Goal: Task Accomplishment & Management: Complete application form

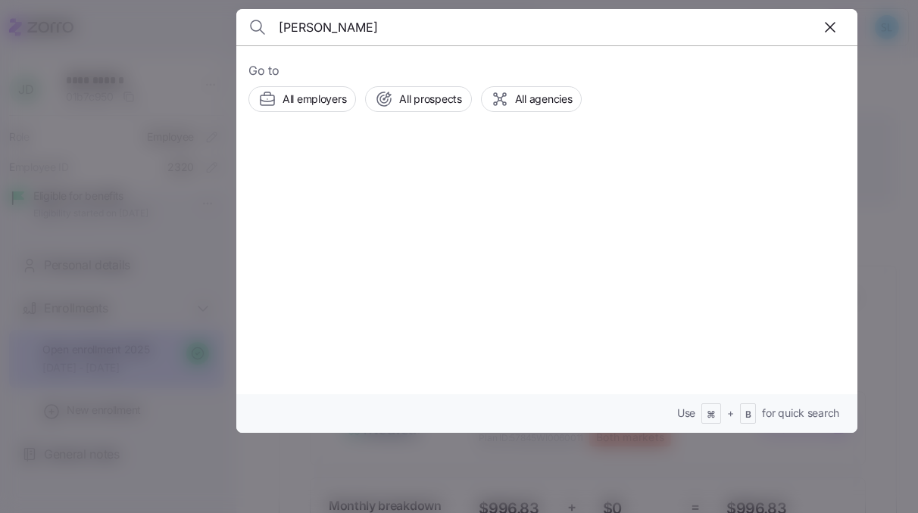
scroll to position [449, 0]
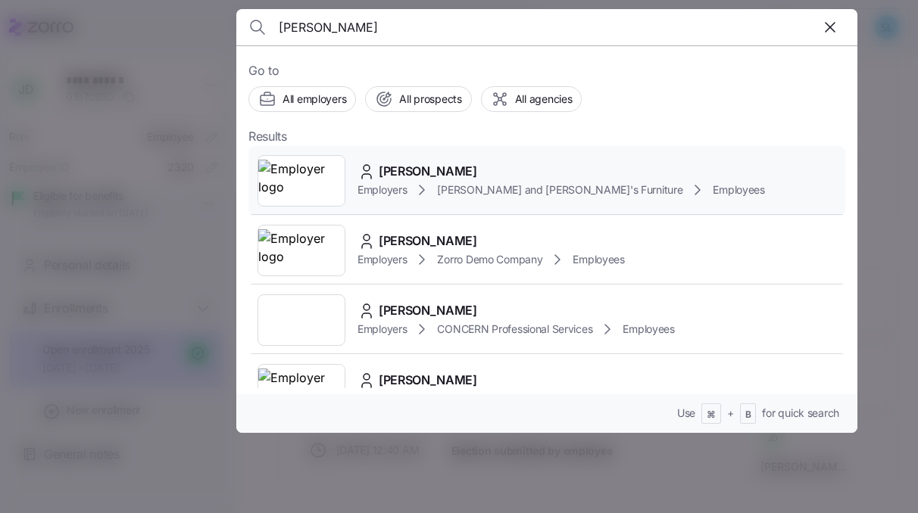
type input "AMY SMITH"
click at [422, 163] on span "AMY SMITH" at bounding box center [428, 171] width 98 height 19
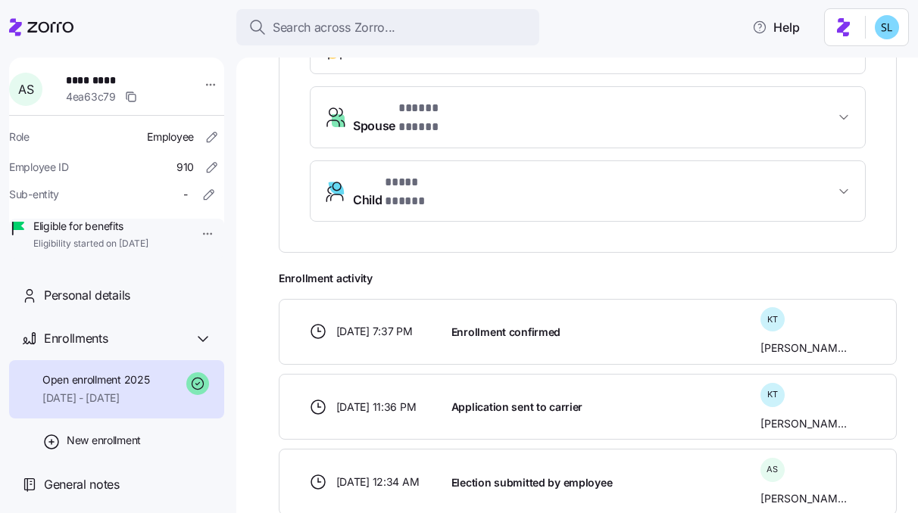
scroll to position [51, 0]
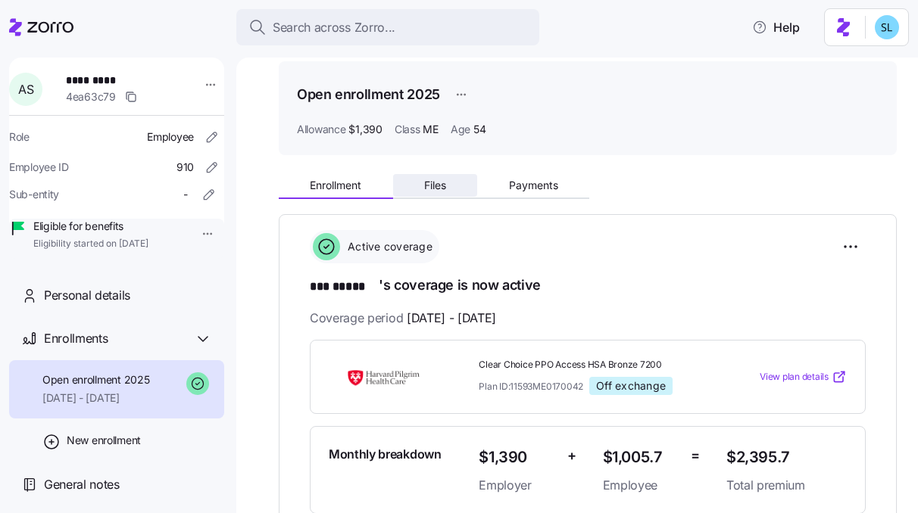
click at [460, 186] on button "Files" at bounding box center [435, 185] width 85 height 23
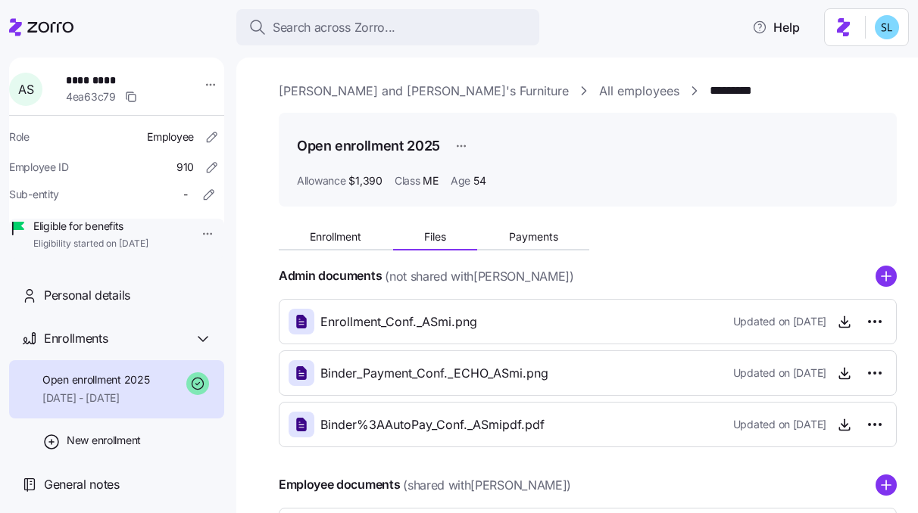
scroll to position [182, 0]
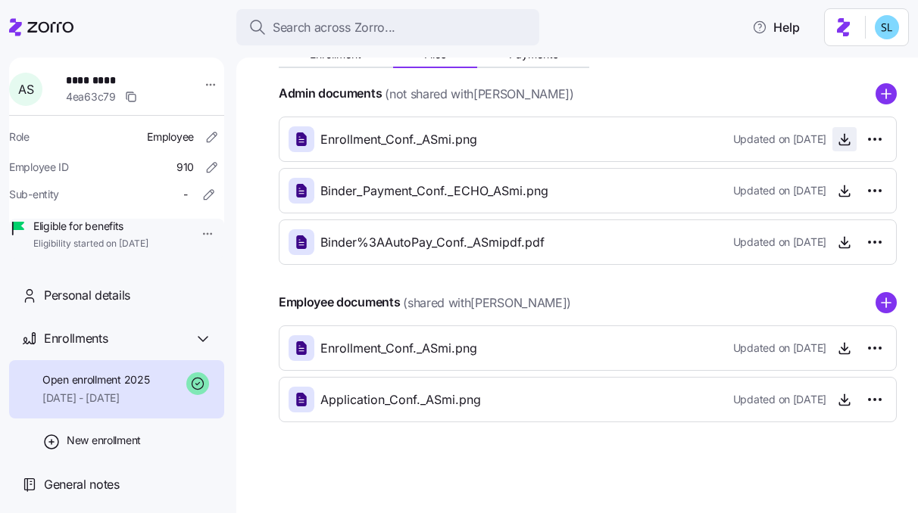
click at [834, 148] on span "button" at bounding box center [844, 139] width 23 height 23
click at [844, 141] on icon "button" at bounding box center [844, 138] width 0 height 8
click at [837, 188] on icon "button" at bounding box center [844, 190] width 15 height 15
click at [839, 247] on icon "button" at bounding box center [844, 246] width 10 height 2
click at [839, 354] on icon "button" at bounding box center [844, 352] width 10 height 2
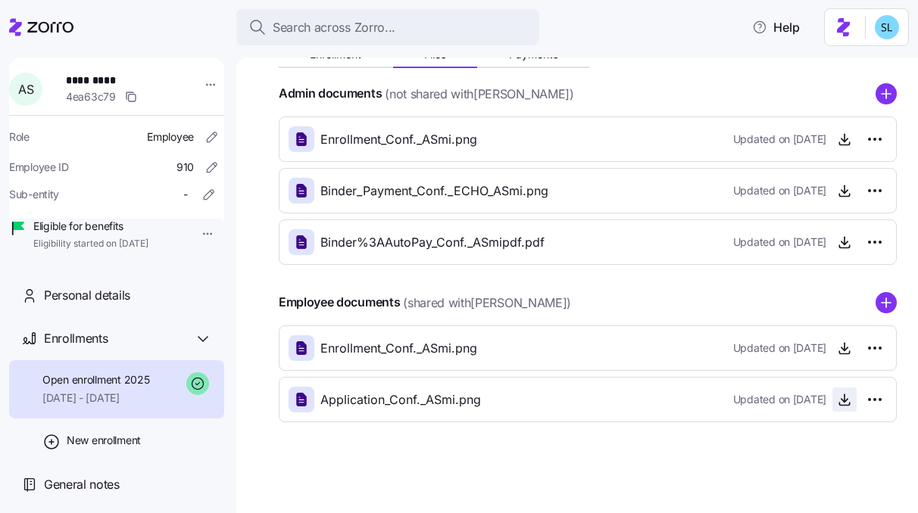
click at [837, 397] on icon "button" at bounding box center [844, 399] width 15 height 15
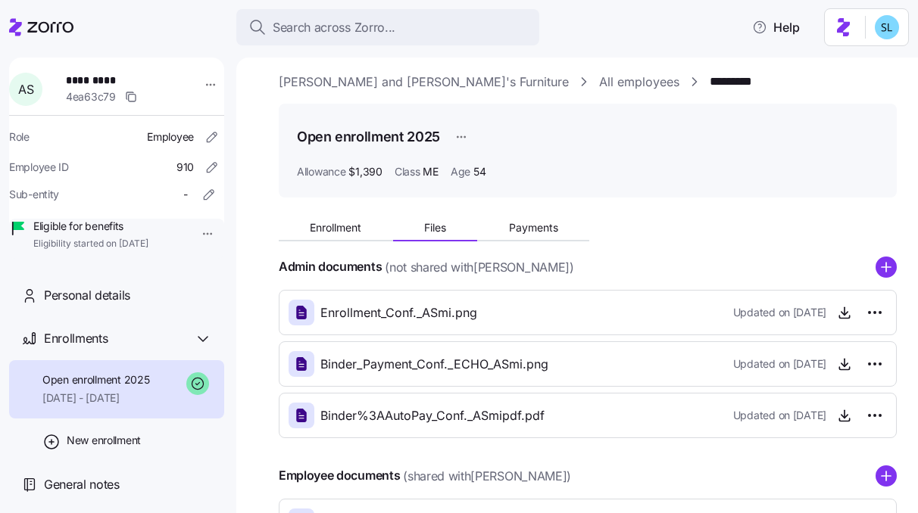
scroll to position [0, 0]
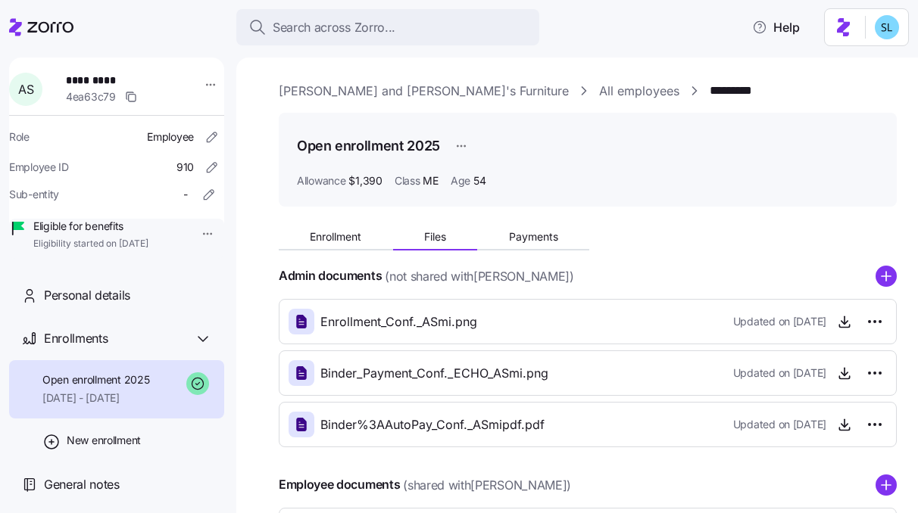
click at [329, 223] on div "Enrollment Files Payments" at bounding box center [588, 235] width 618 height 32
click at [331, 232] on span "Enrollment" at bounding box center [335, 237] width 51 height 11
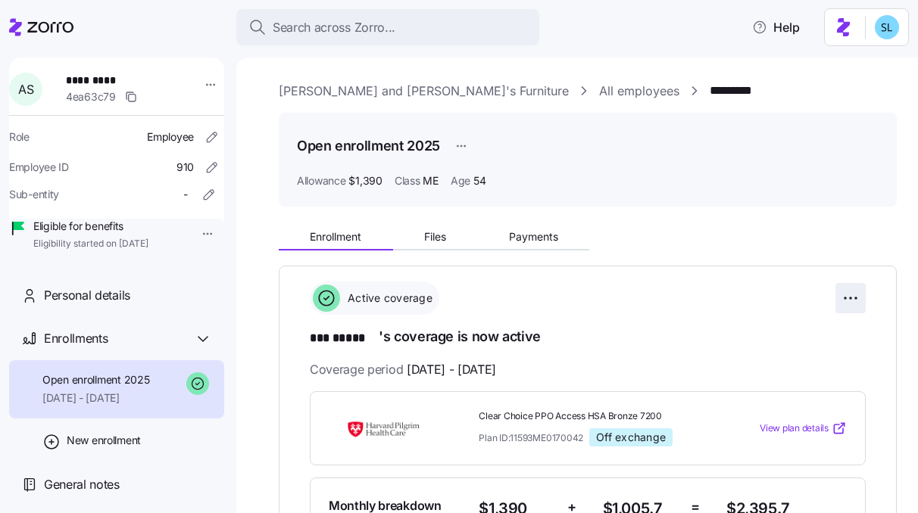
click at [836, 305] on html "**********" at bounding box center [459, 252] width 918 height 504
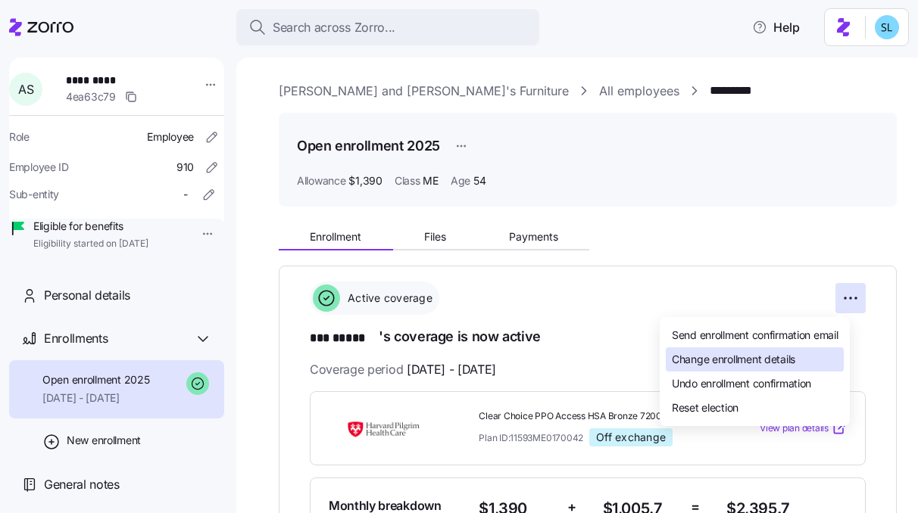
click at [822, 354] on div "Change enrollment details" at bounding box center [755, 360] width 178 height 24
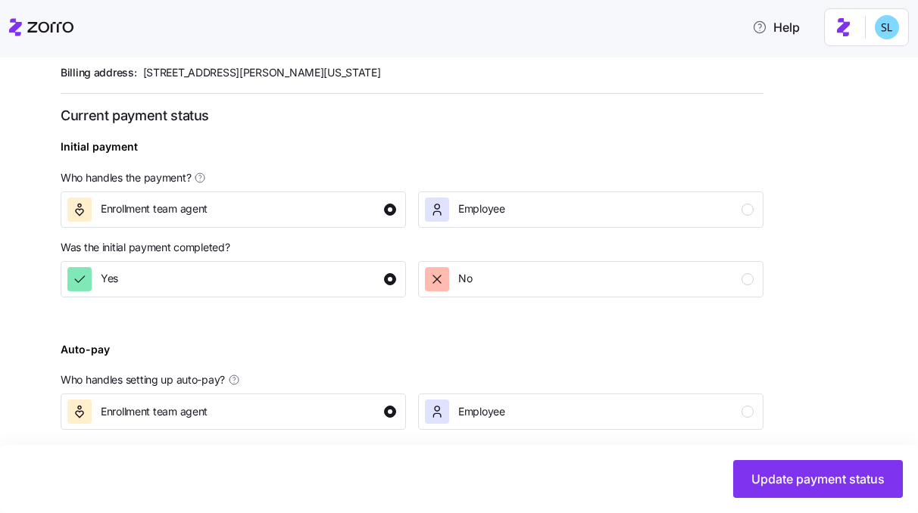
scroll to position [610, 0]
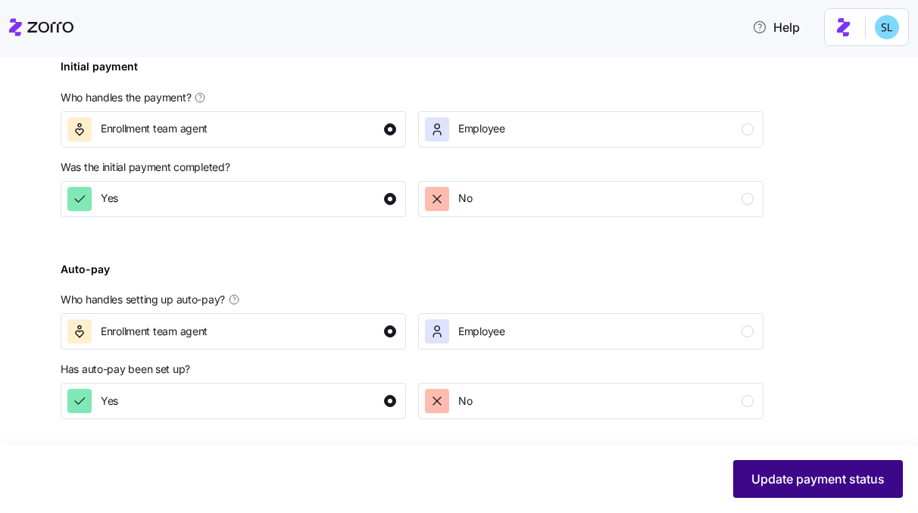
click at [770, 491] on button "Update payment status" at bounding box center [818, 479] width 170 height 38
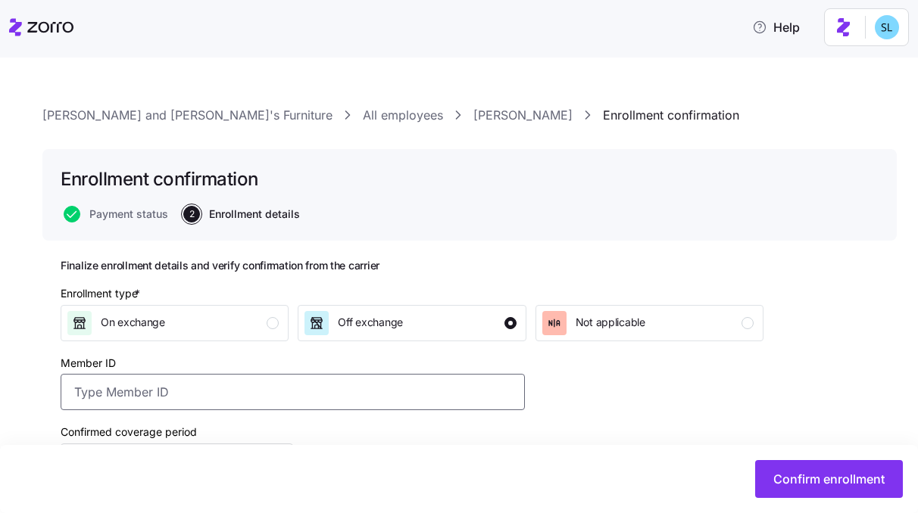
click at [271, 390] on input "Member ID" at bounding box center [293, 392] width 464 height 36
paste input "HP655496200"
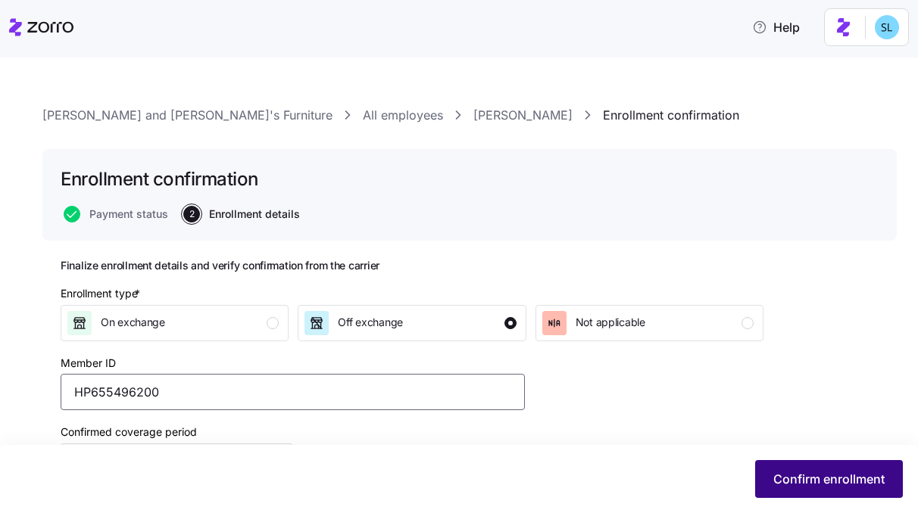
type input "HP655496200"
click at [773, 485] on span "Confirm enrollment" at bounding box center [828, 479] width 111 height 18
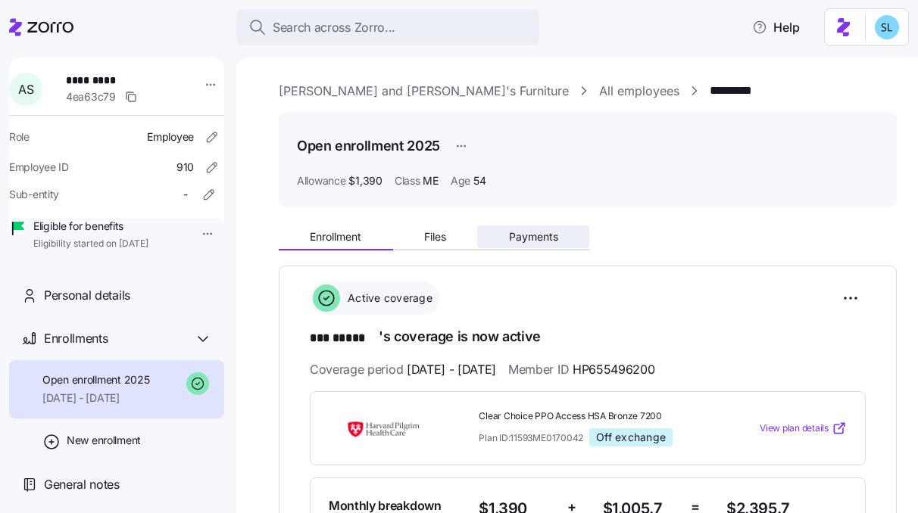
drag, startPoint x: 593, startPoint y: 232, endPoint x: 571, endPoint y: 237, distance: 22.4
click at [590, 234] on div "Enrollment Files Payments" at bounding box center [588, 235] width 618 height 32
click at [567, 237] on button "Payments" at bounding box center [533, 237] width 112 height 23
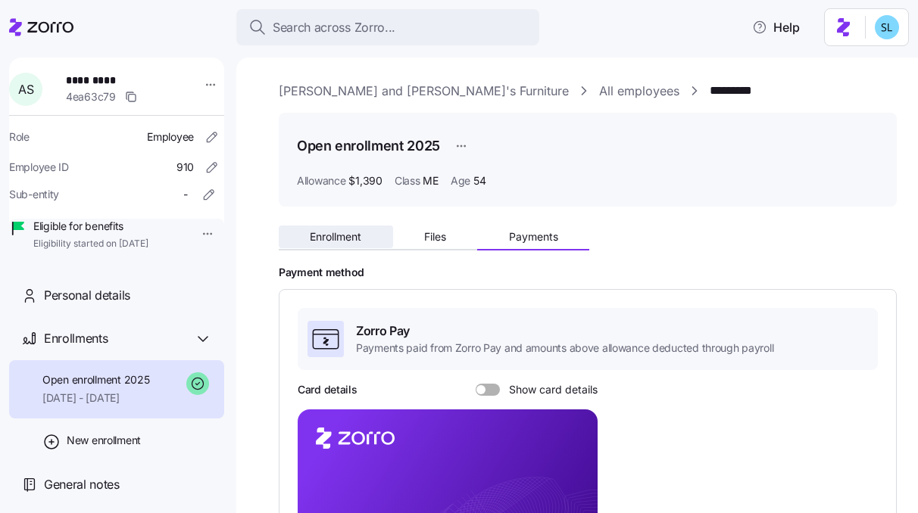
click at [350, 235] on span "Enrollment" at bounding box center [335, 237] width 51 height 11
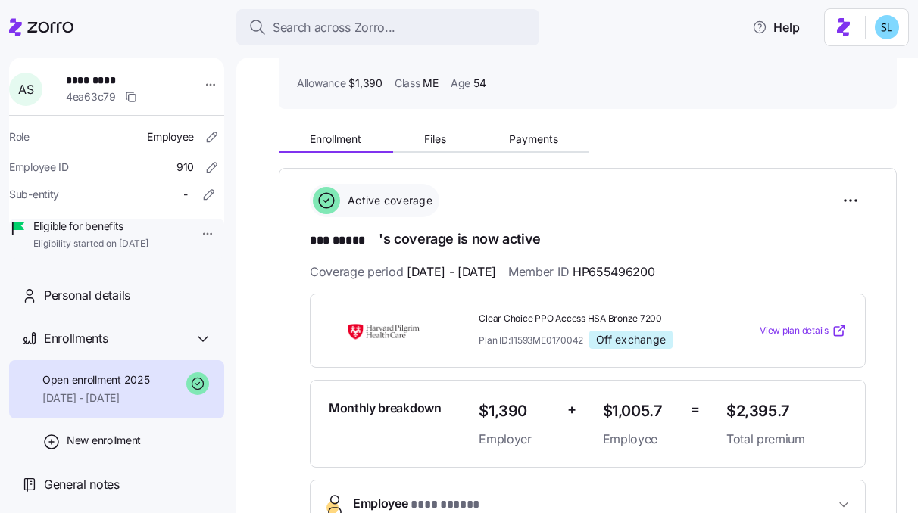
scroll to position [164, 0]
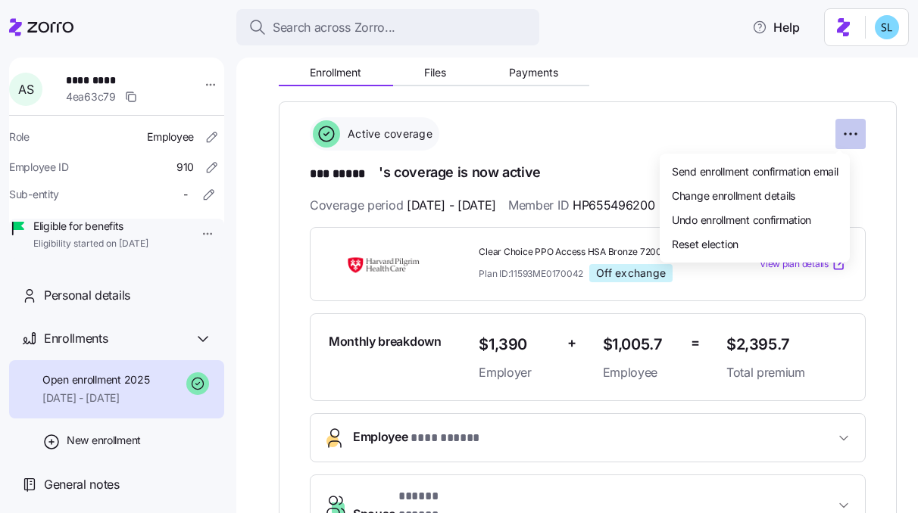
click at [844, 124] on html "**********" at bounding box center [459, 252] width 918 height 504
click at [821, 223] on div "Undo enrollment confirmation" at bounding box center [755, 219] width 178 height 24
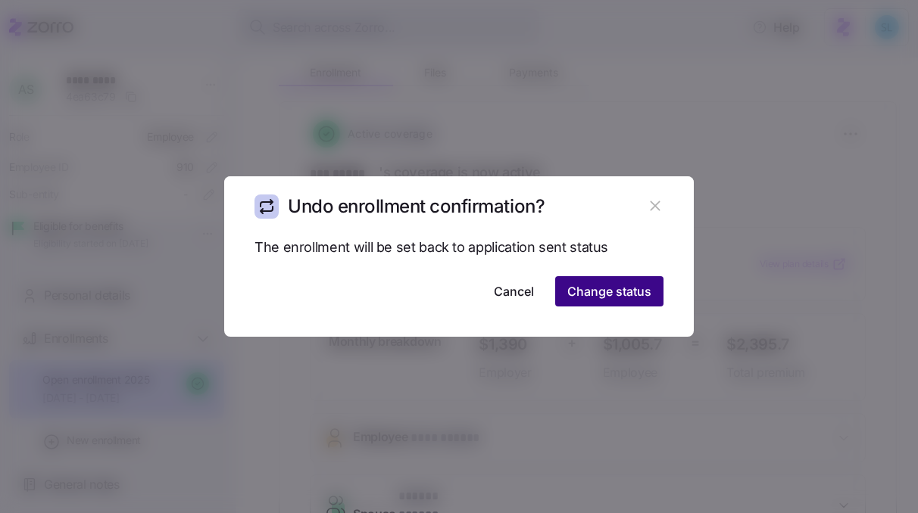
click at [656, 298] on button "Change status" at bounding box center [609, 291] width 108 height 30
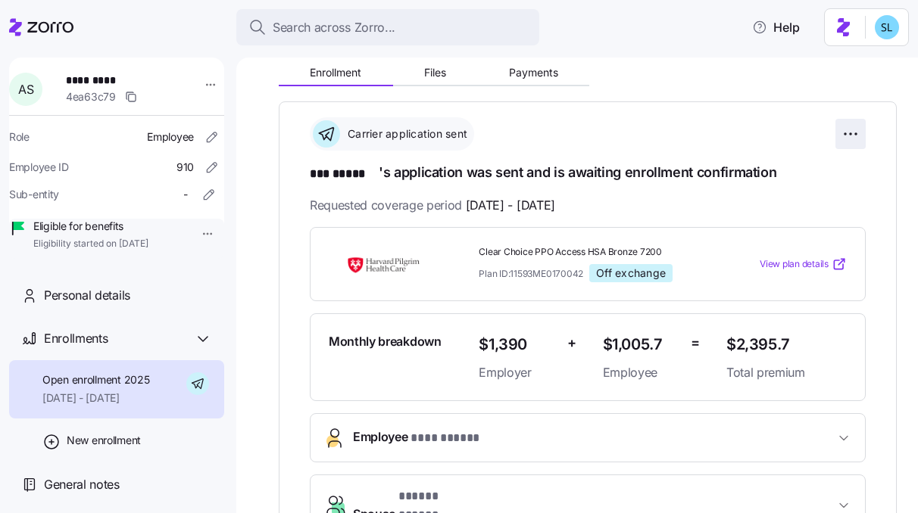
click at [833, 136] on html "**********" at bounding box center [459, 252] width 918 height 504
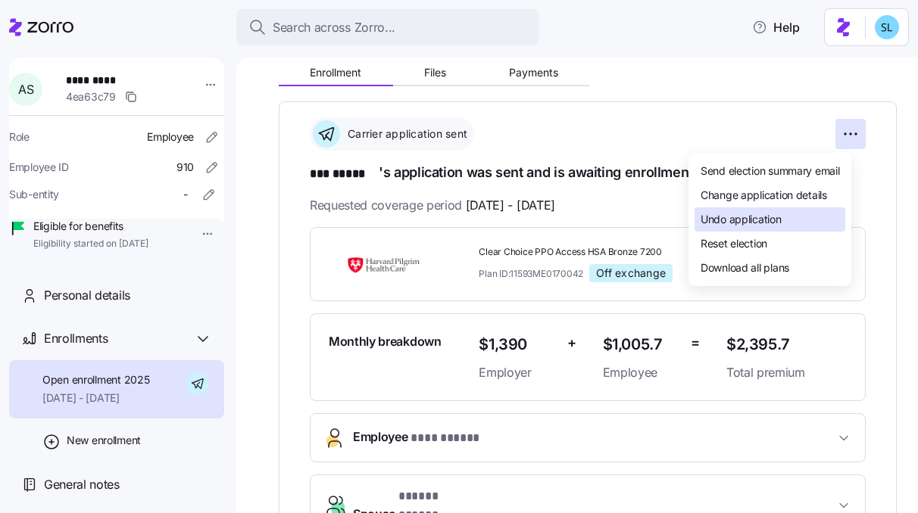
click at [799, 228] on div "Undo application" at bounding box center [769, 219] width 151 height 24
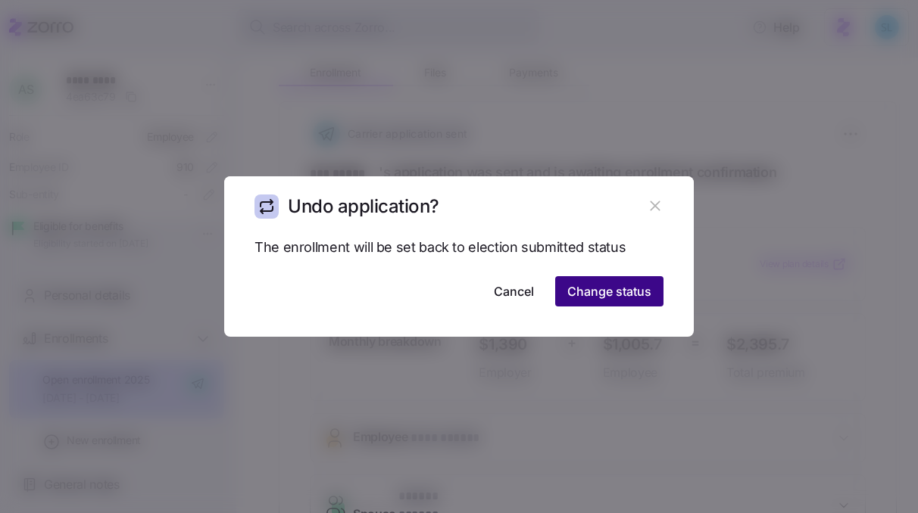
click at [631, 297] on span "Change status" at bounding box center [609, 291] width 84 height 18
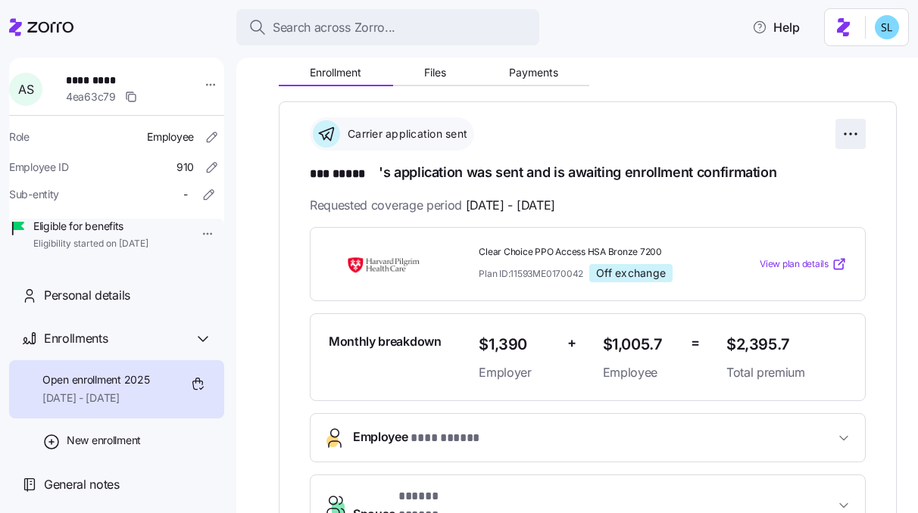
click at [829, 140] on html "**********" at bounding box center [459, 252] width 918 height 504
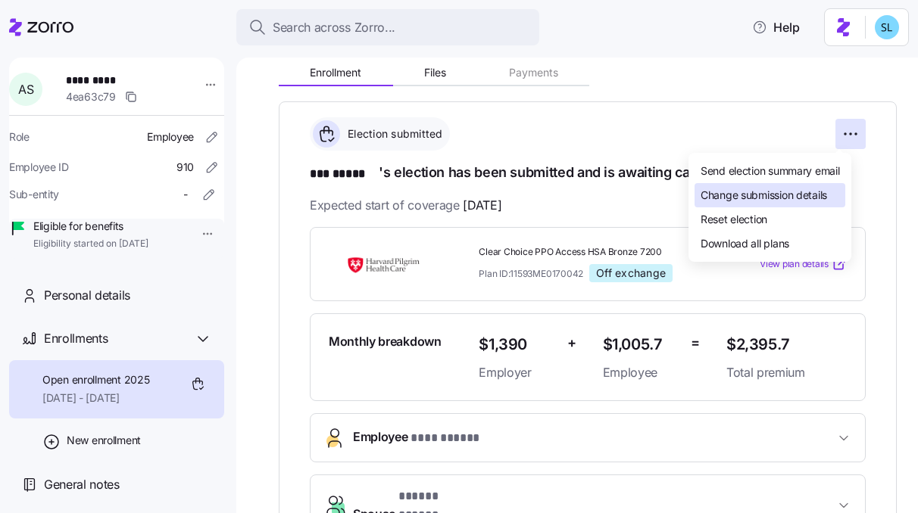
click at [808, 194] on span "Change submission details" at bounding box center [763, 195] width 126 height 15
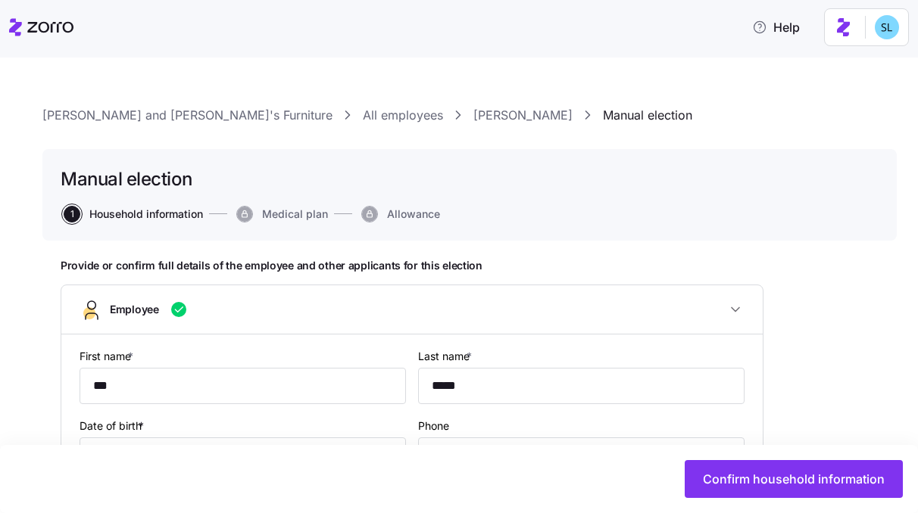
type input "ME"
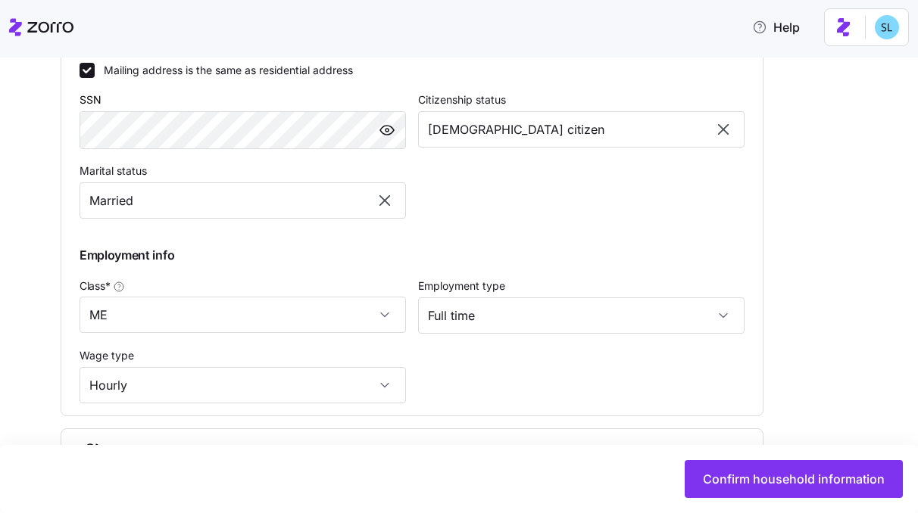
scroll to position [880, 0]
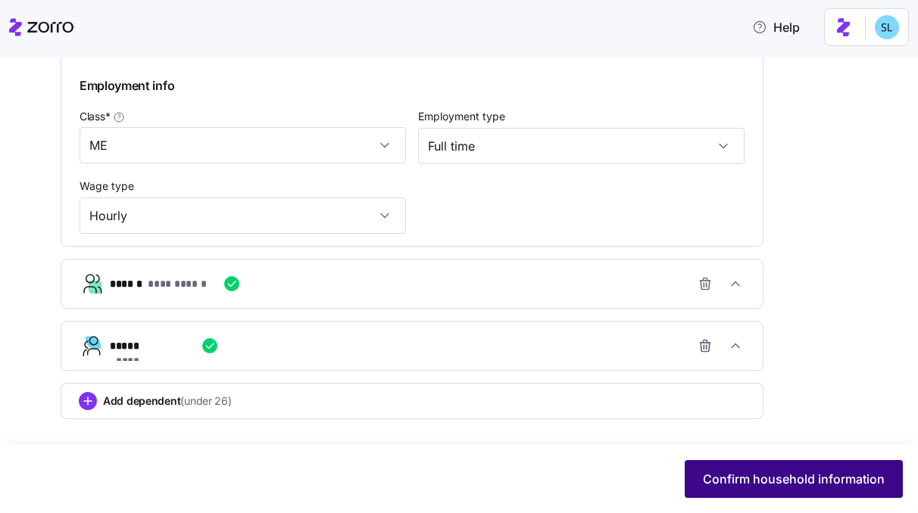
click at [734, 475] on span "Confirm household information" at bounding box center [794, 479] width 182 height 18
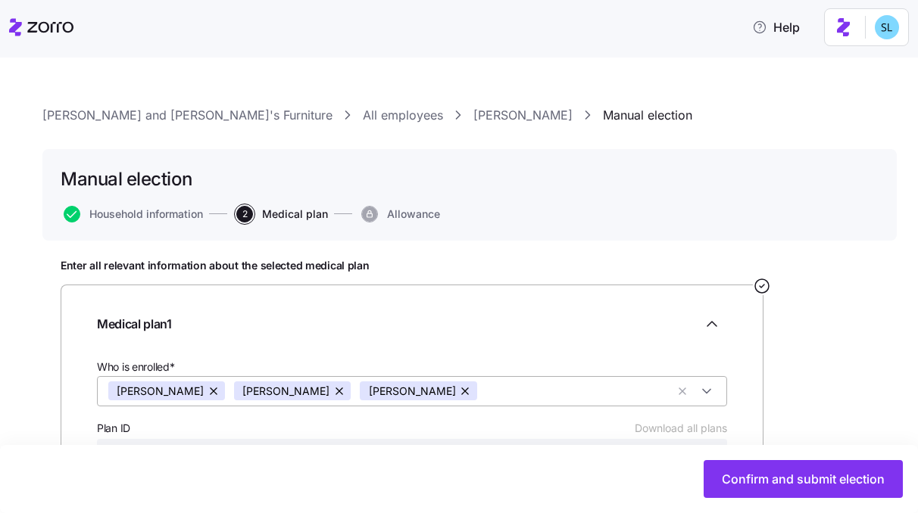
scroll to position [260, 0]
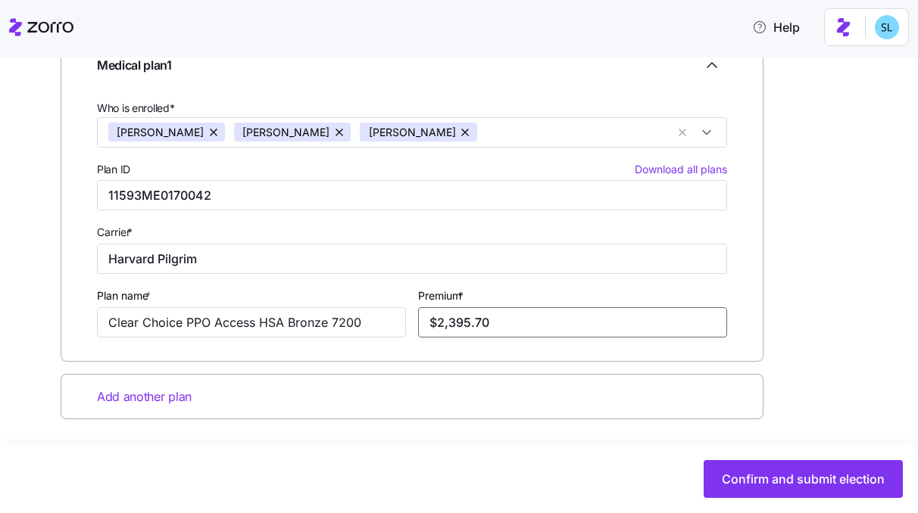
click at [499, 323] on input "$2,395.70" at bounding box center [572, 322] width 309 height 30
type input "$2,395.77"
click at [815, 357] on div "Enter all relevant information about the selected medical plan Medical plan 1 W…" at bounding box center [470, 247] width 818 height 495
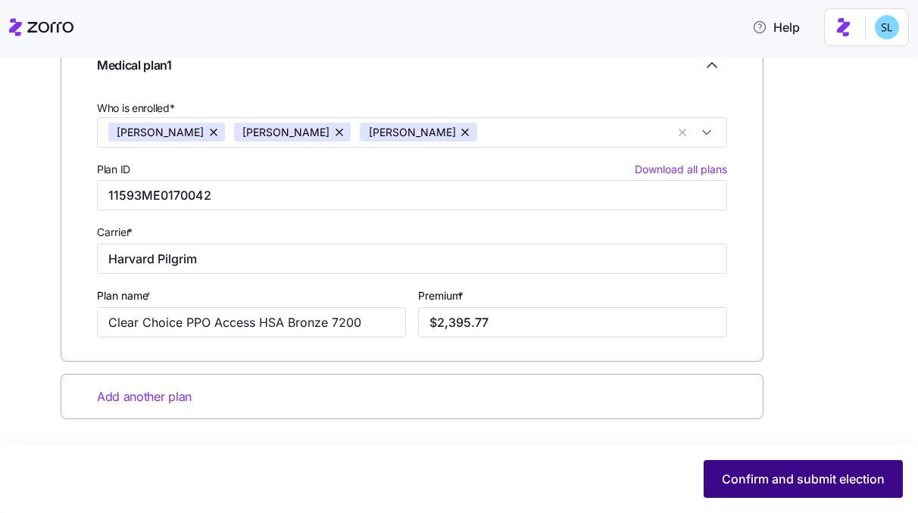
click at [822, 481] on span "Confirm and submit election" at bounding box center [803, 479] width 163 height 18
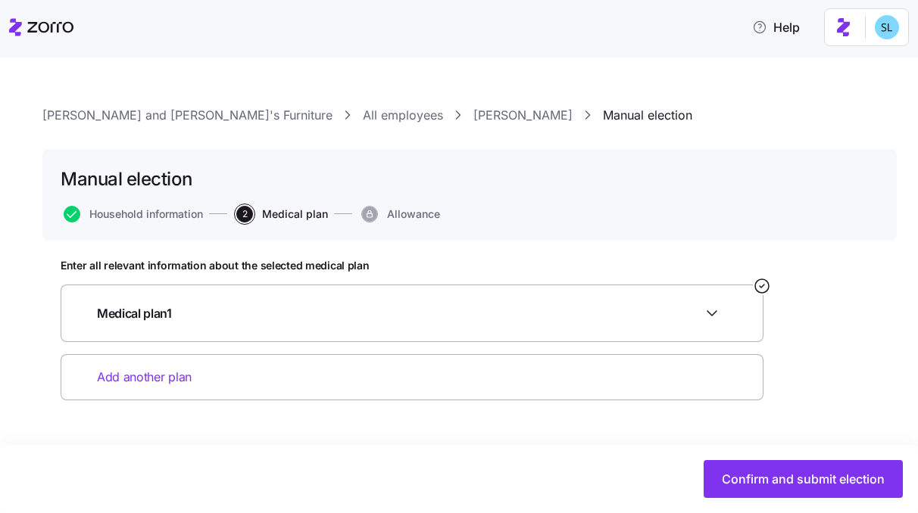
scroll to position [0, 0]
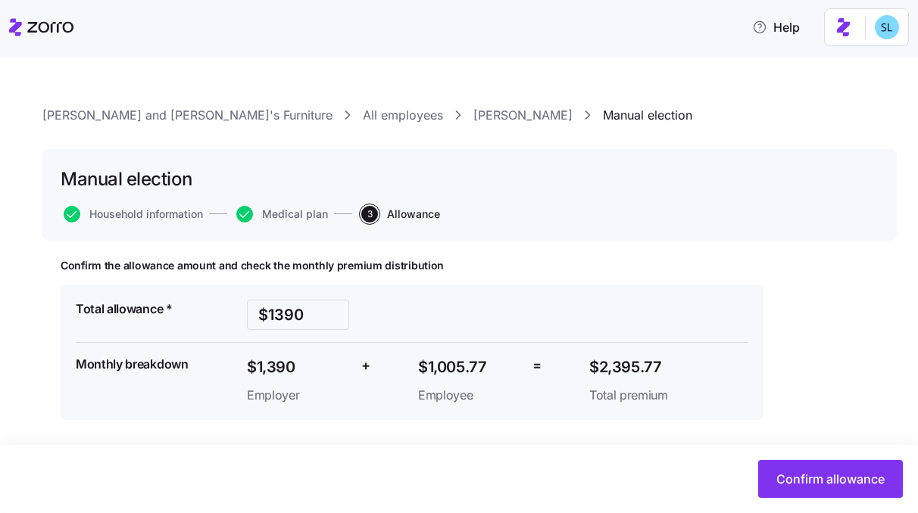
scroll to position [1, 0]
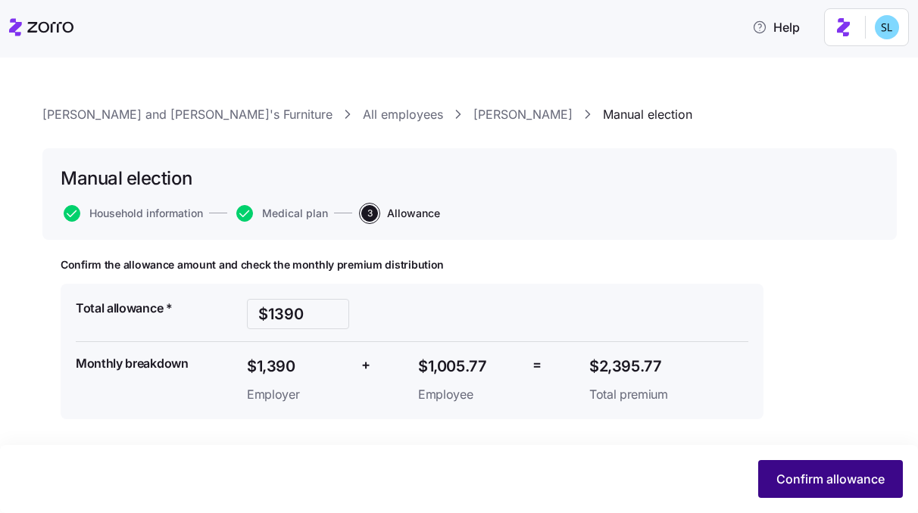
click at [856, 491] on button "Confirm allowance" at bounding box center [830, 479] width 145 height 38
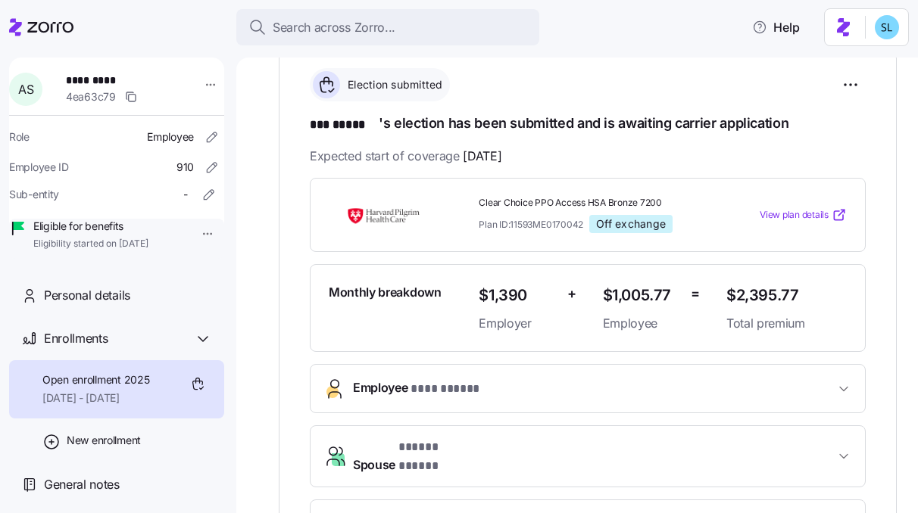
scroll to position [475, 0]
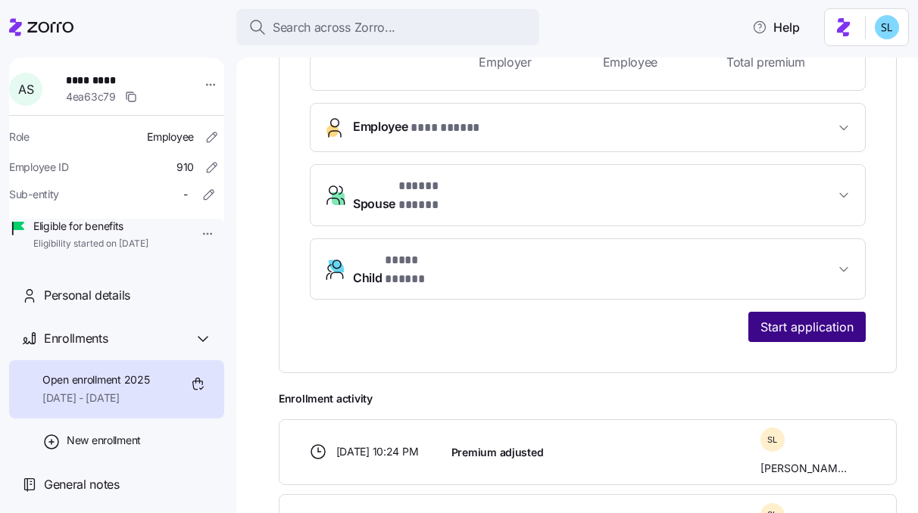
click at [804, 318] on span "Start application" at bounding box center [806, 327] width 93 height 18
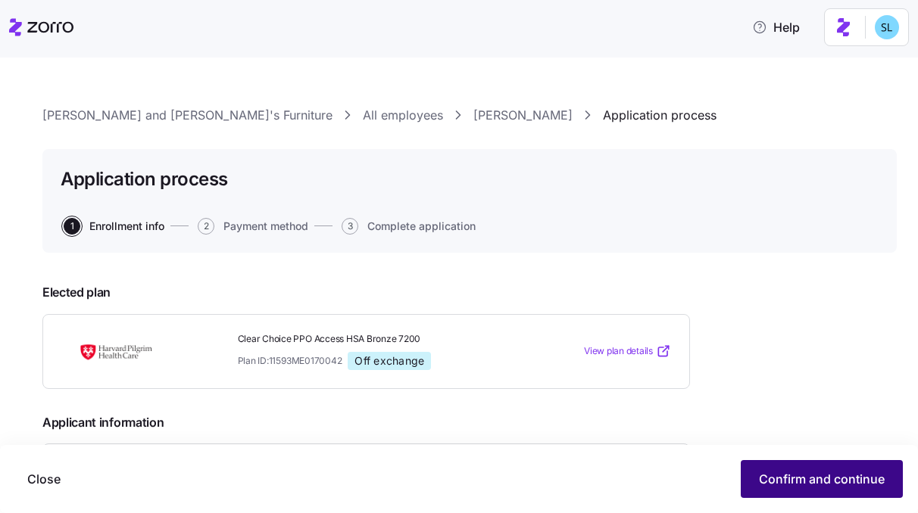
click at [847, 482] on span "Confirm and continue" at bounding box center [822, 479] width 126 height 18
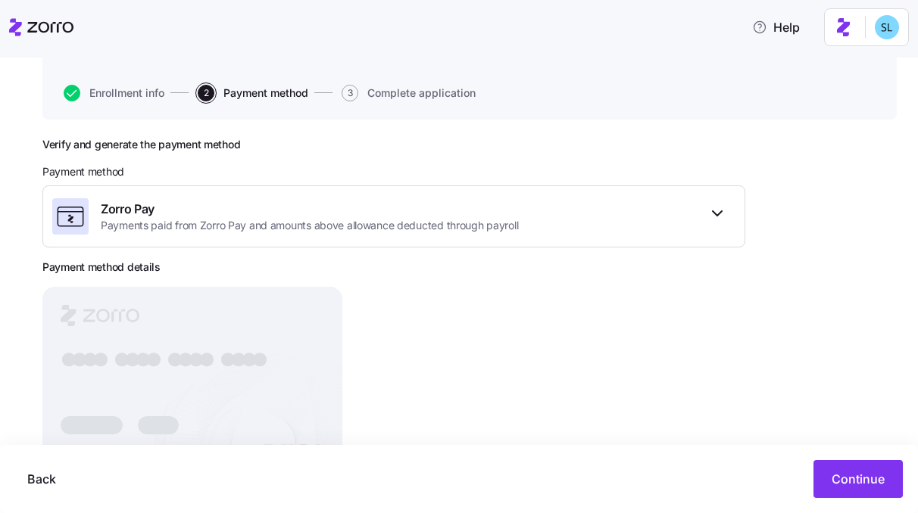
scroll to position [208, 0]
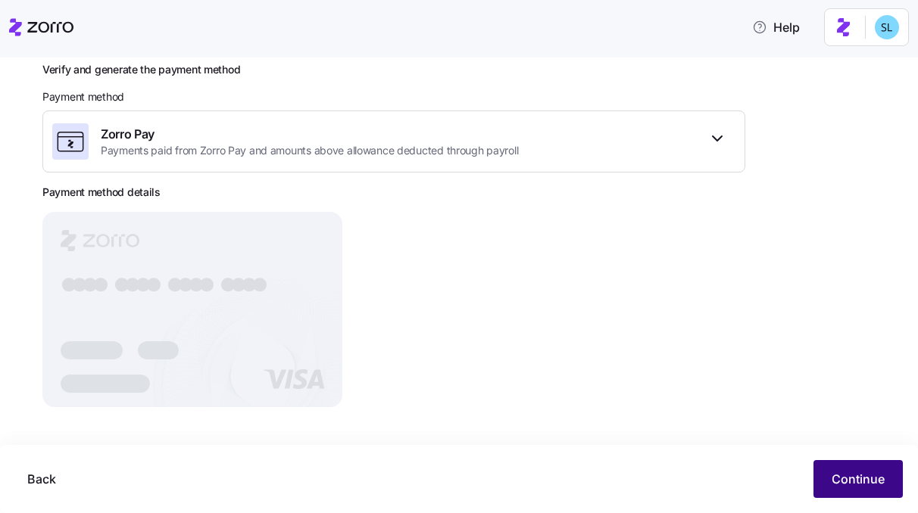
click at [890, 482] on button "Continue" at bounding box center [857, 479] width 89 height 38
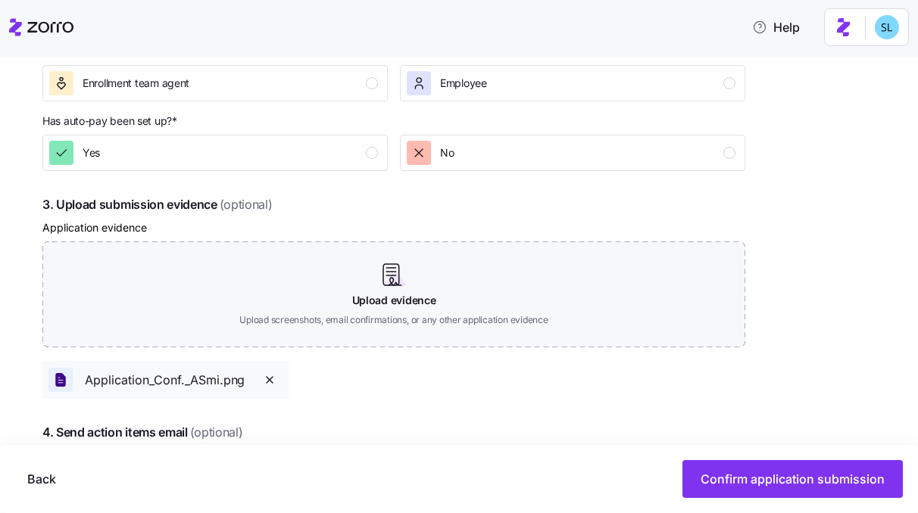
scroll to position [865, 0]
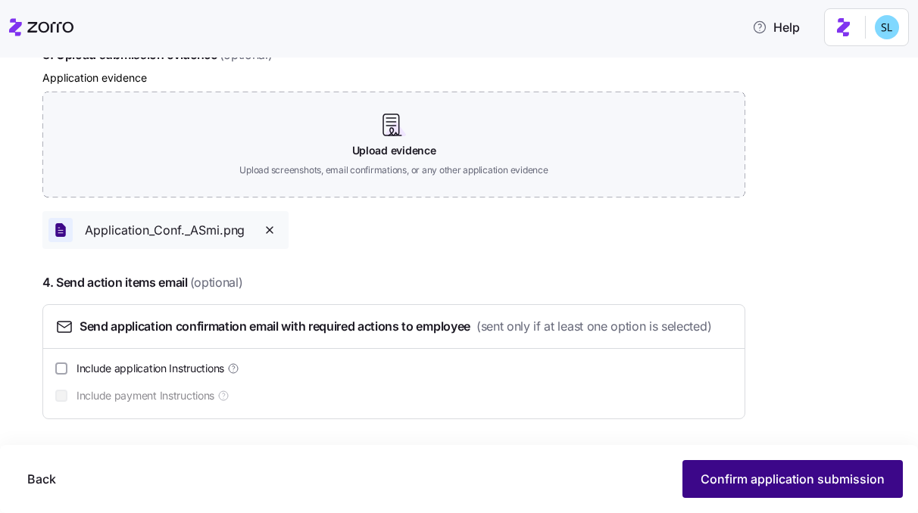
click at [850, 479] on span "Confirm application submission" at bounding box center [792, 479] width 184 height 18
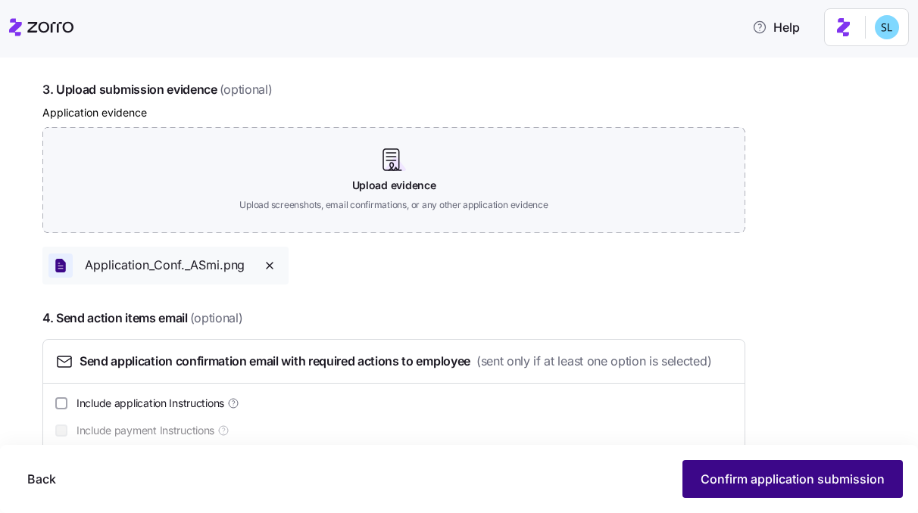
scroll to position [939, 0]
click at [851, 488] on button "Confirm application submission" at bounding box center [792, 479] width 220 height 38
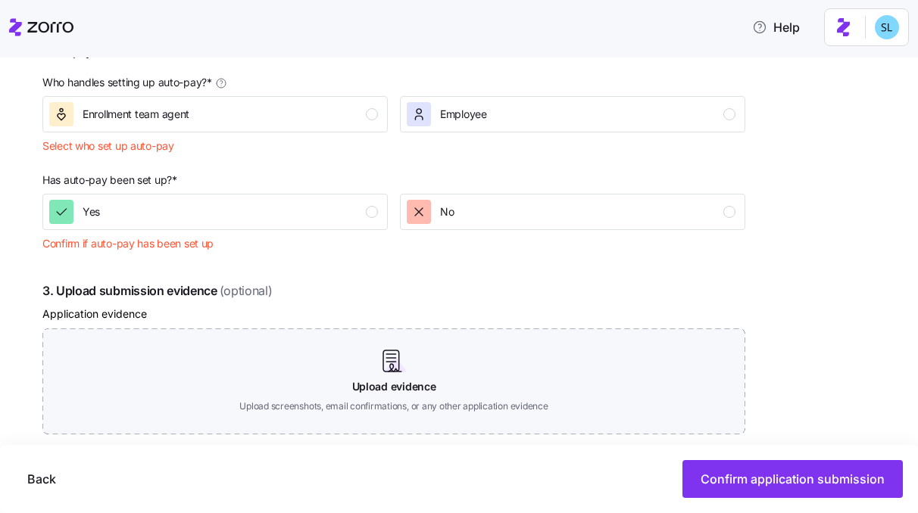
scroll to position [738, 0]
click at [371, 217] on div "button" at bounding box center [372, 212] width 12 height 12
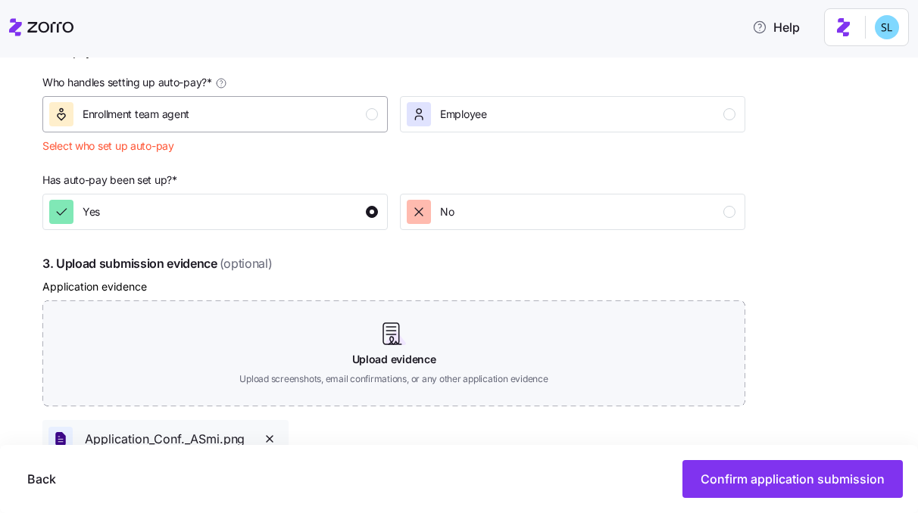
click at [356, 126] on div "Enrollment team agent" at bounding box center [213, 114] width 329 height 24
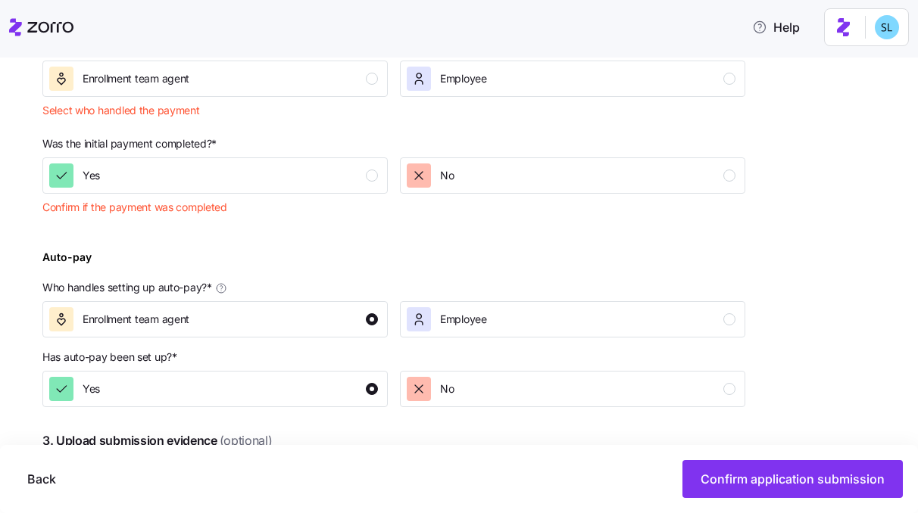
scroll to position [524, 0]
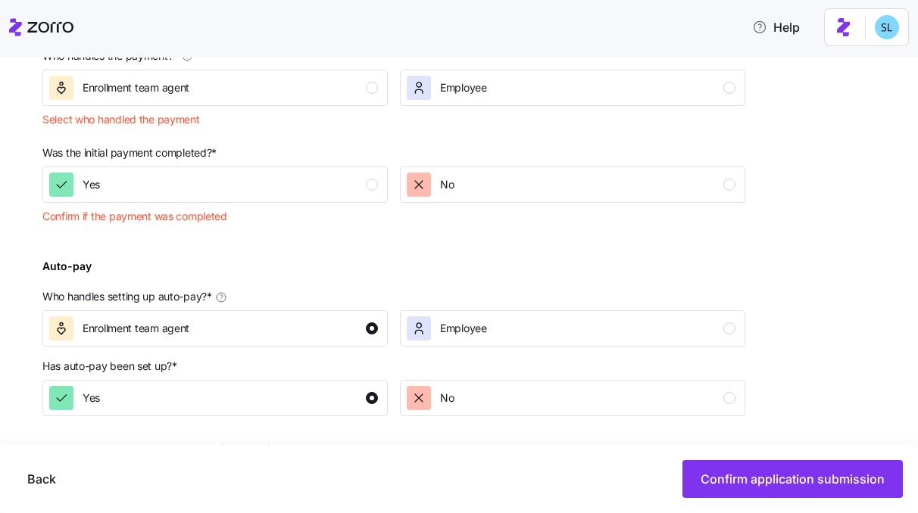
click at [352, 170] on button "Yes" at bounding box center [214, 185] width 345 height 36
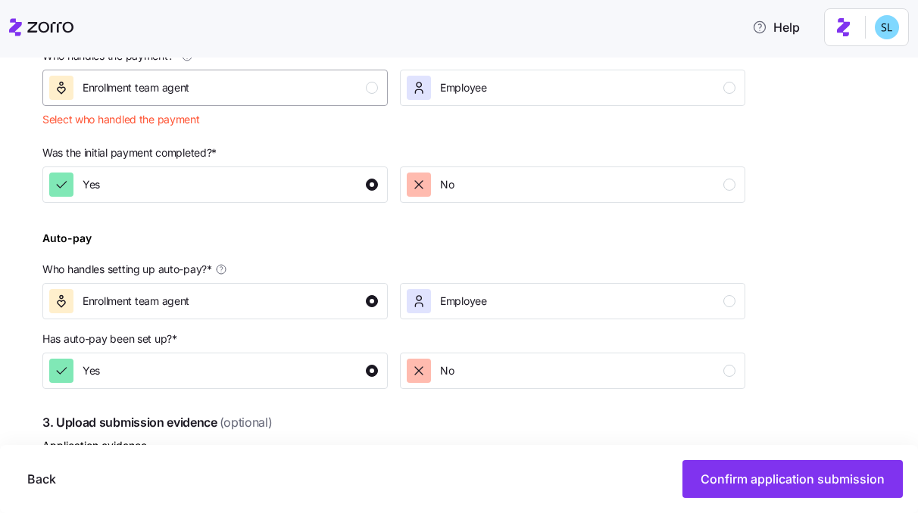
click at [341, 96] on div "Enrollment team agent" at bounding box center [213, 88] width 329 height 24
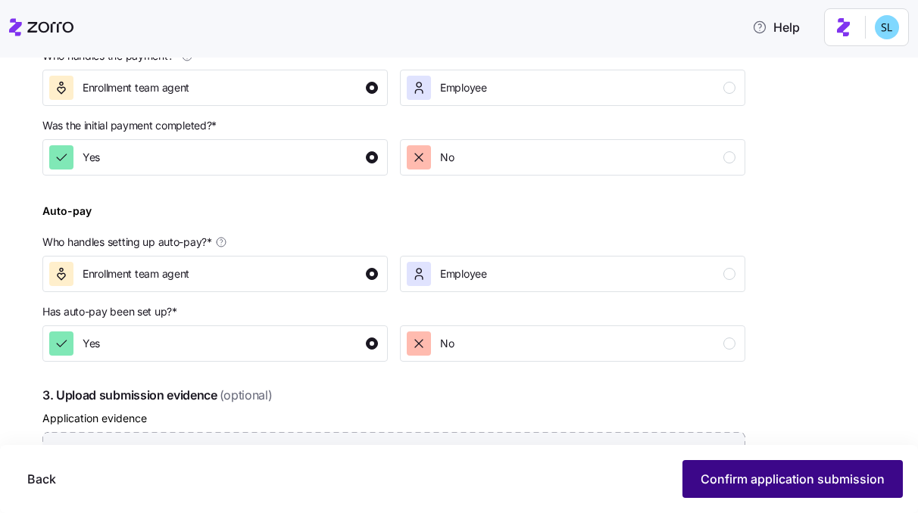
click at [719, 471] on span "Confirm application submission" at bounding box center [792, 479] width 184 height 18
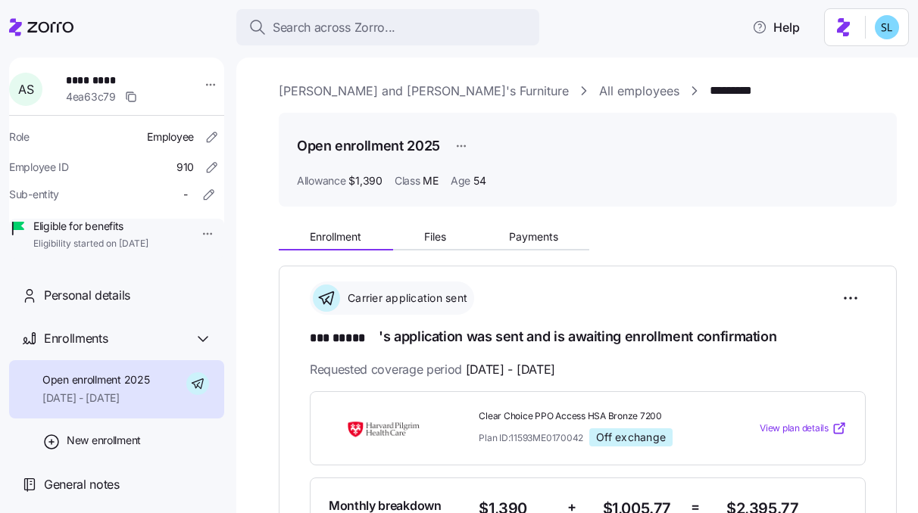
scroll to position [311, 0]
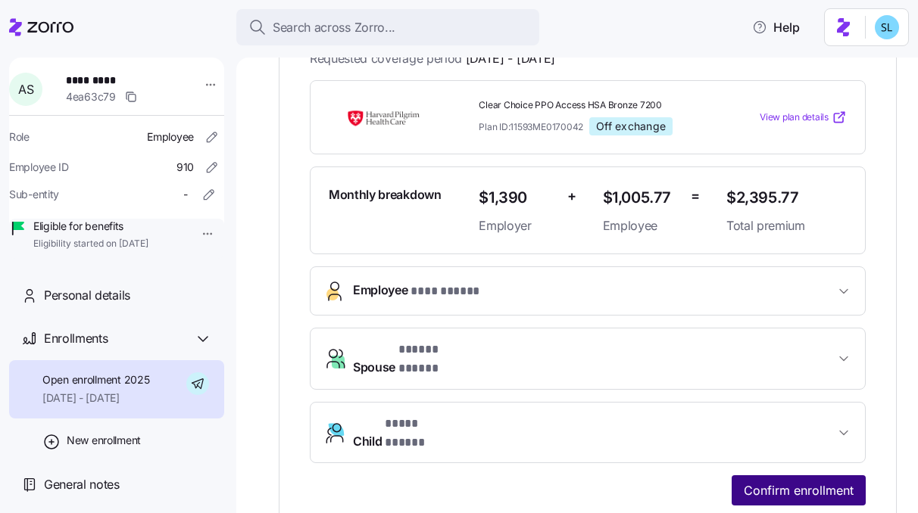
click at [798, 479] on button "Confirm enrollment" at bounding box center [798, 491] width 134 height 30
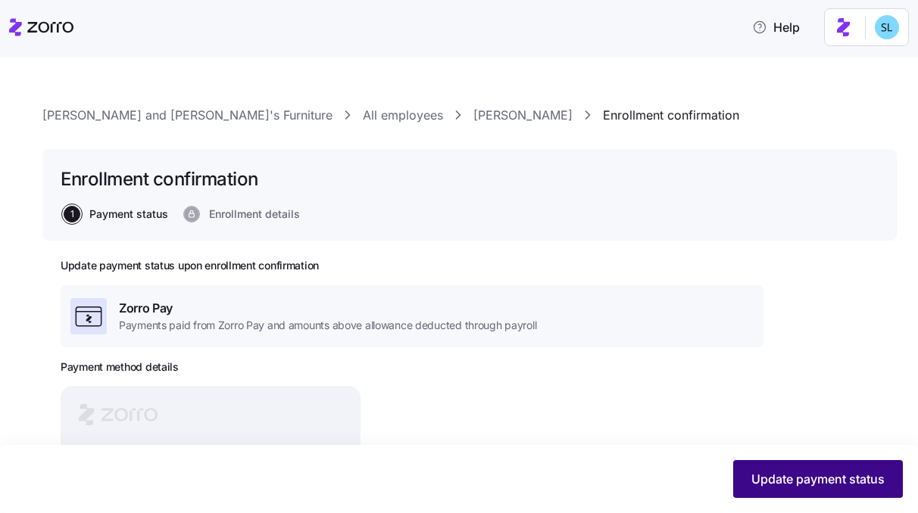
click at [805, 493] on button "Update payment status" at bounding box center [818, 479] width 170 height 38
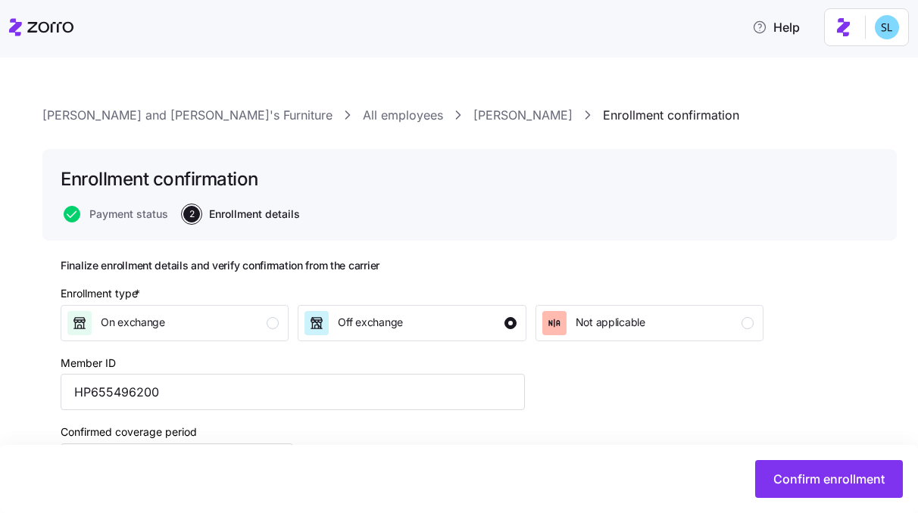
scroll to position [206, 0]
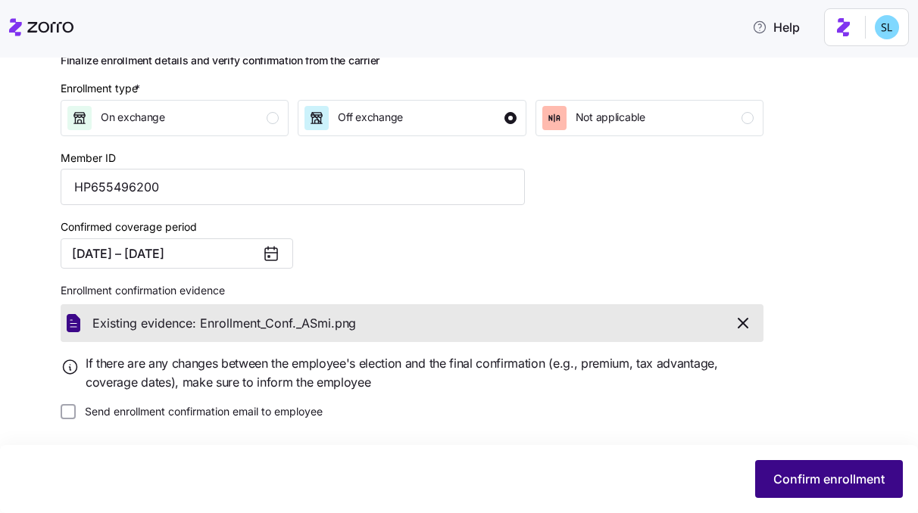
click at [773, 490] on button "Confirm enrollment" at bounding box center [829, 479] width 148 height 38
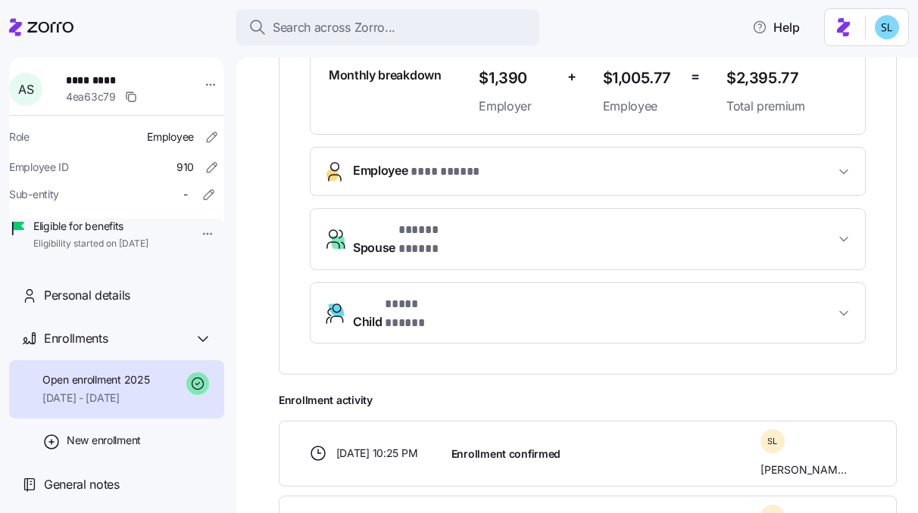
scroll to position [143, 0]
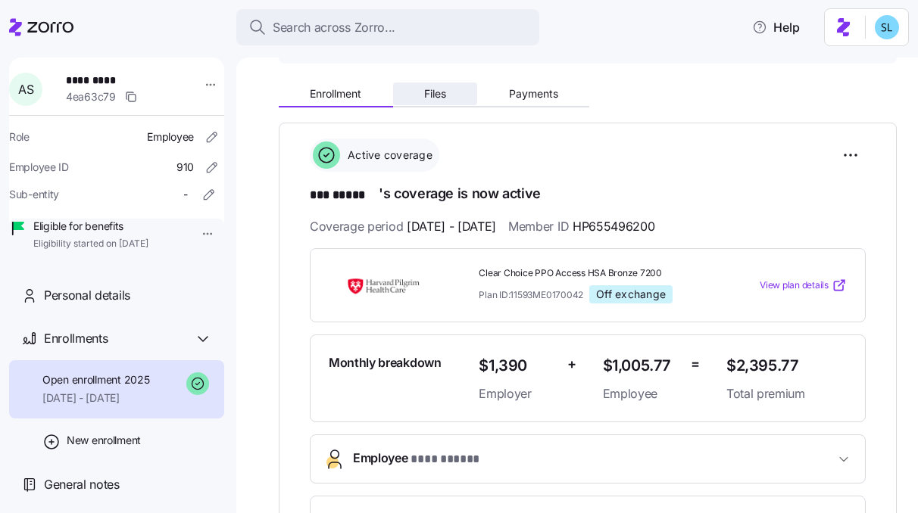
click at [446, 98] on span "Files" at bounding box center [435, 94] width 22 height 11
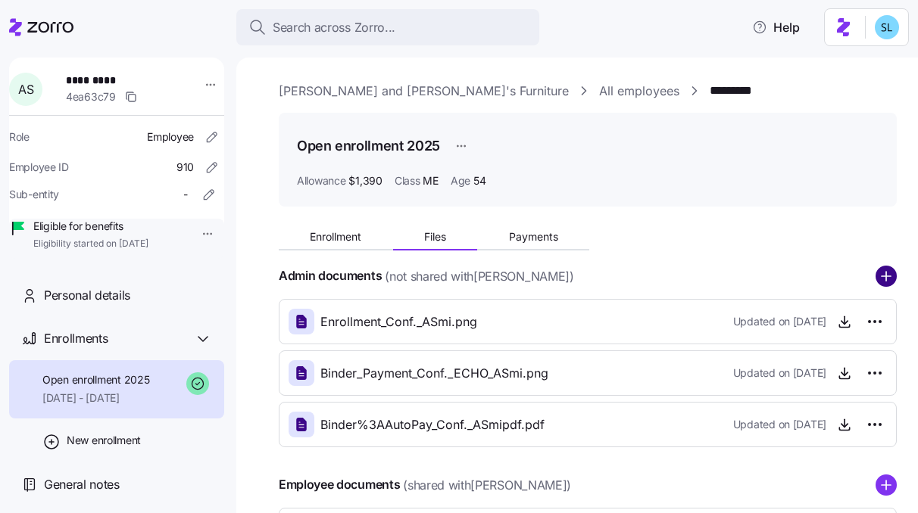
click at [876, 280] on circle "add icon" at bounding box center [886, 277] width 20 height 20
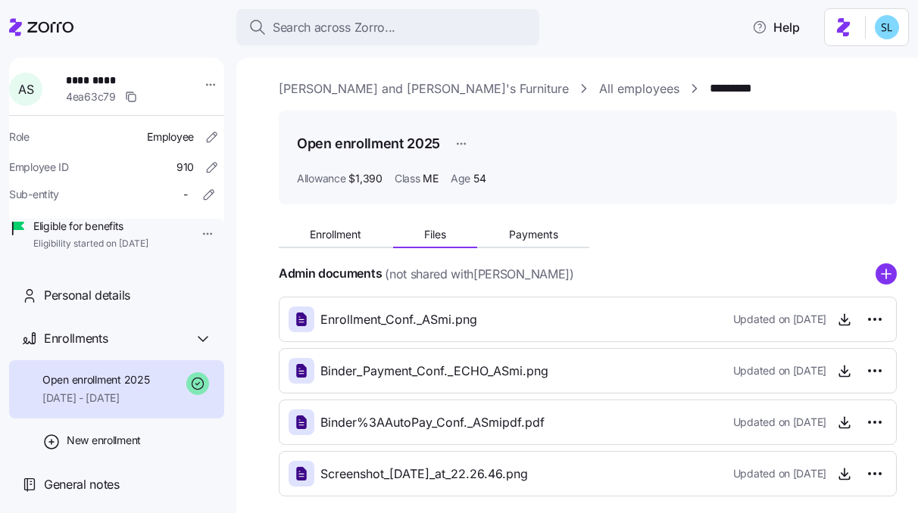
scroll to position [3, 0]
click at [837, 479] on icon "button" at bounding box center [844, 473] width 15 height 15
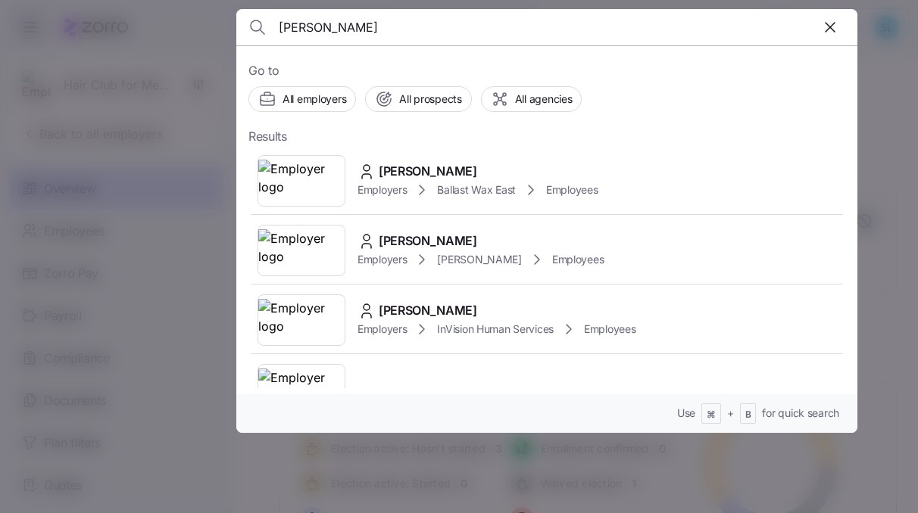
type input "[PERSON_NAME]"
click at [453, 144] on div "Go to All employers All prospects All agencies Results Anna Stevenson Employers…" at bounding box center [546, 239] width 621 height 388
click at [457, 165] on span "Anna Stevenson" at bounding box center [428, 171] width 98 height 19
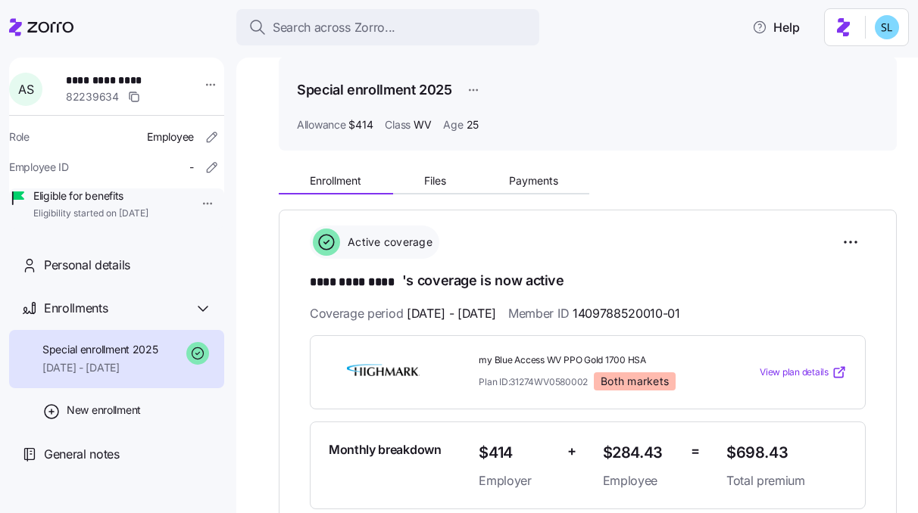
scroll to position [56, 0]
click at [529, 189] on button "Payments" at bounding box center [533, 181] width 112 height 23
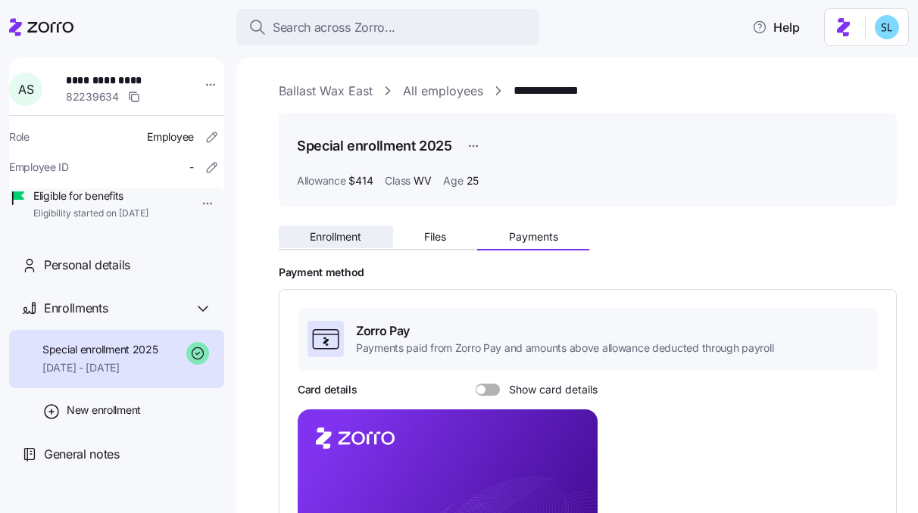
click at [376, 246] on button "Enrollment" at bounding box center [336, 237] width 114 height 23
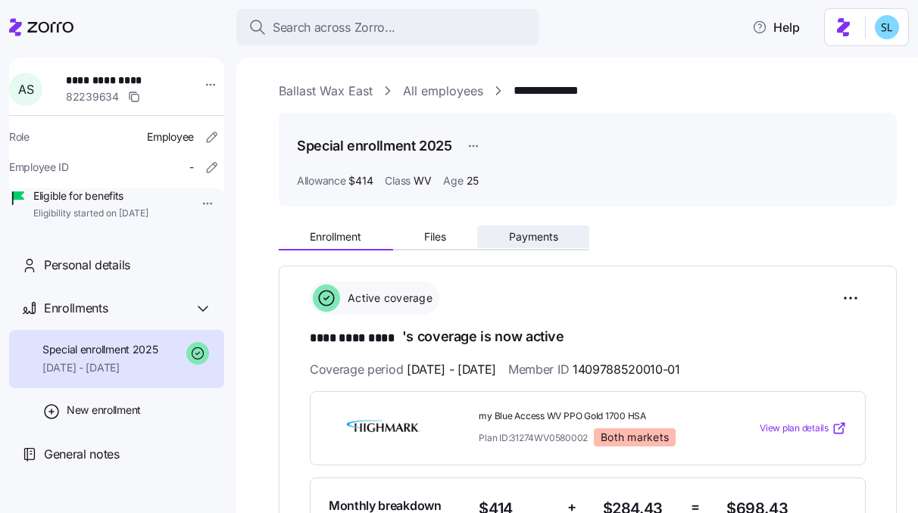
click at [537, 244] on button "Payments" at bounding box center [533, 237] width 112 height 23
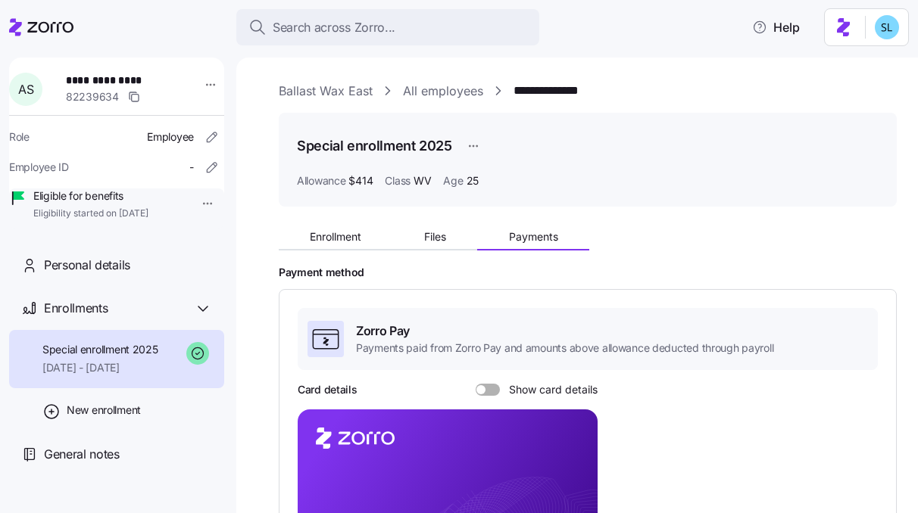
click at [492, 387] on span at bounding box center [492, 390] width 15 height 12
click at [476, 384] on input "Show card details" at bounding box center [476, 384] width 0 height 0
click at [569, 479] on icon "copy-to-clipboard" at bounding box center [570, 480] width 14 height 14
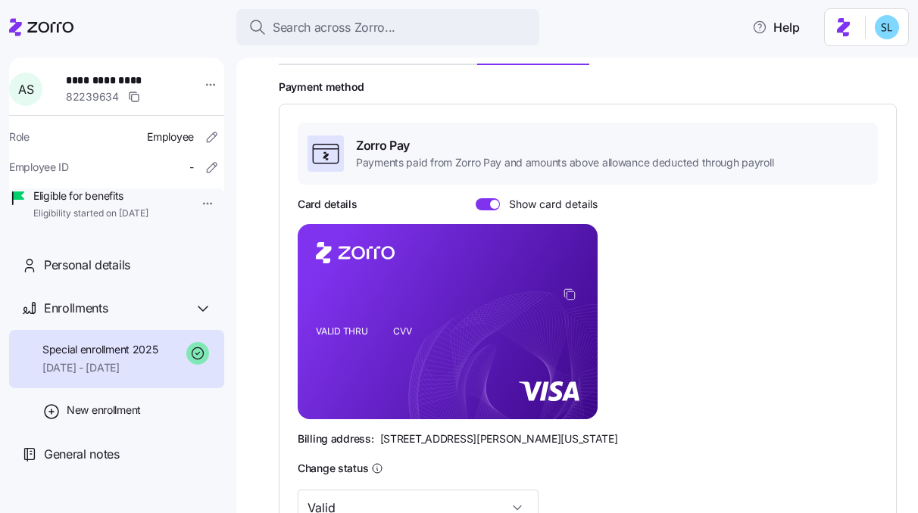
scroll to position [338, 0]
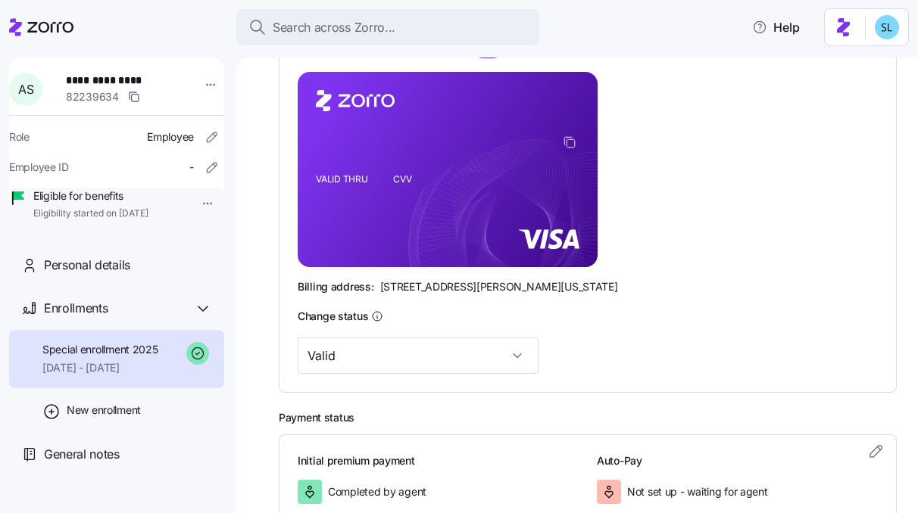
click at [405, 288] on span "[STREET_ADDRESS][PERSON_NAME][US_STATE]" at bounding box center [499, 286] width 238 height 15
copy span "[STREET_ADDRESS][PERSON_NAME][US_STATE]"
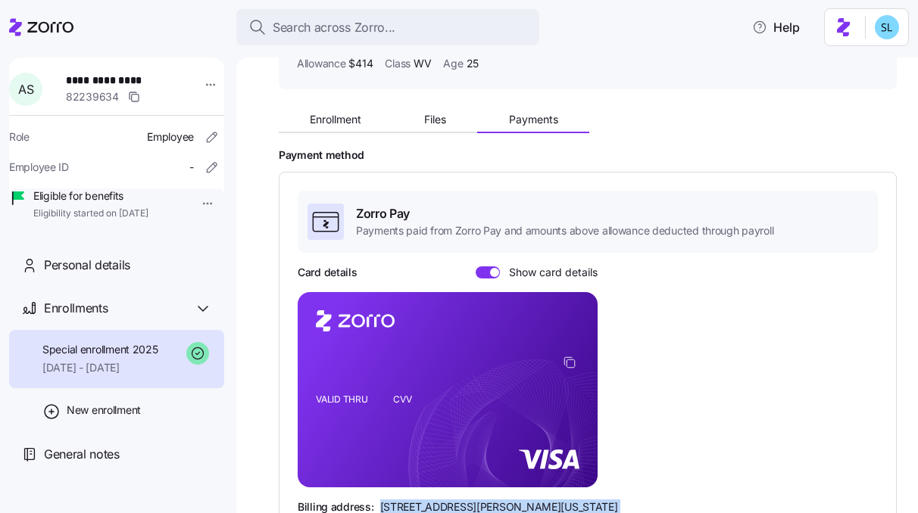
scroll to position [0, 0]
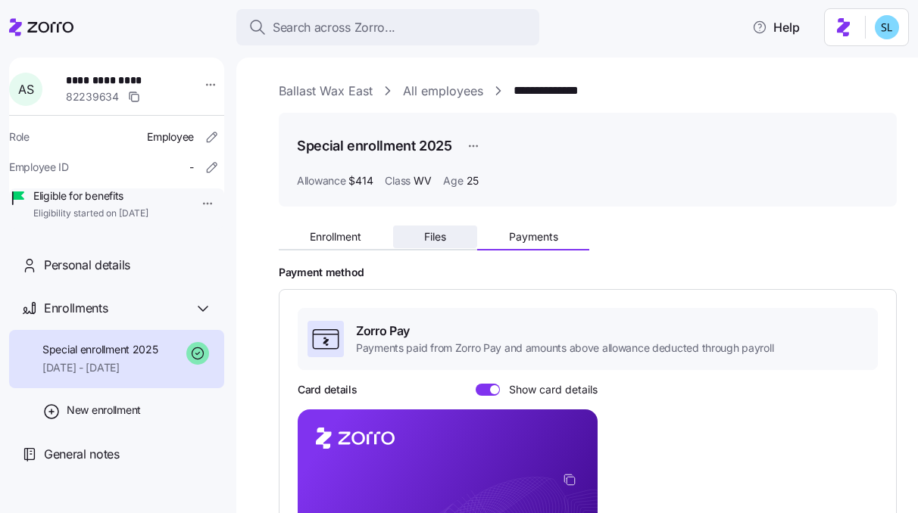
click at [449, 240] on button "Files" at bounding box center [435, 237] width 85 height 23
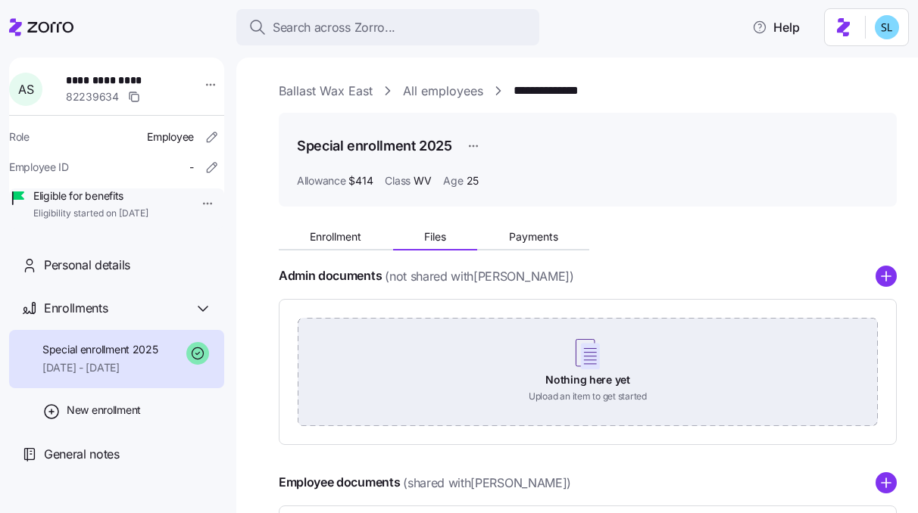
scroll to position [142, 0]
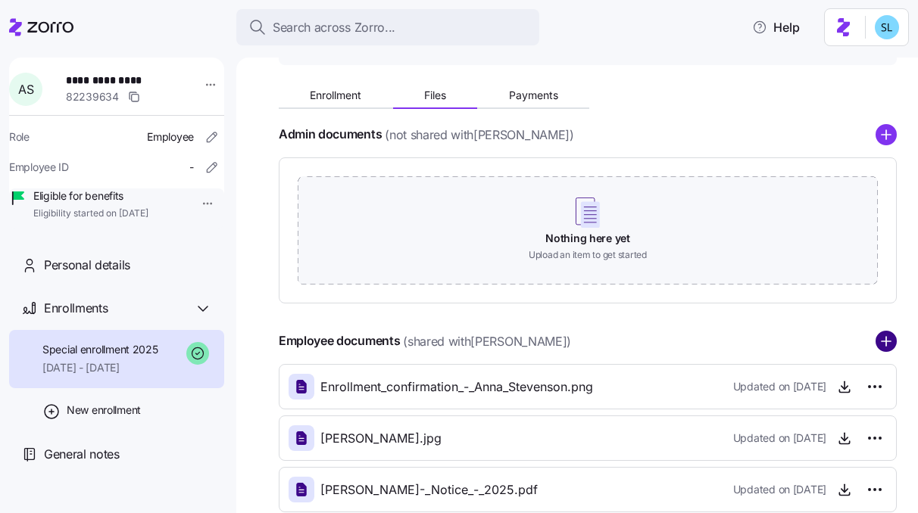
click at [876, 340] on circle "add icon" at bounding box center [886, 342] width 20 height 20
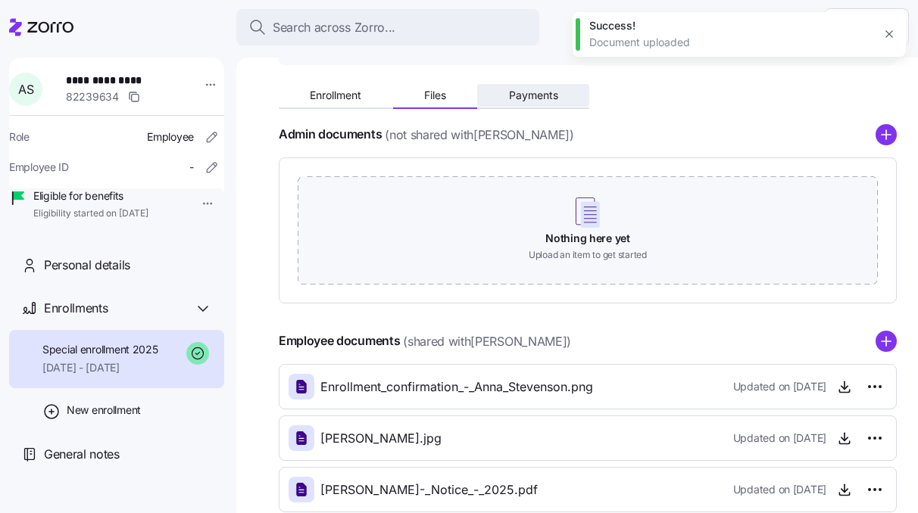
click at [539, 98] on span "Payments" at bounding box center [533, 95] width 49 height 11
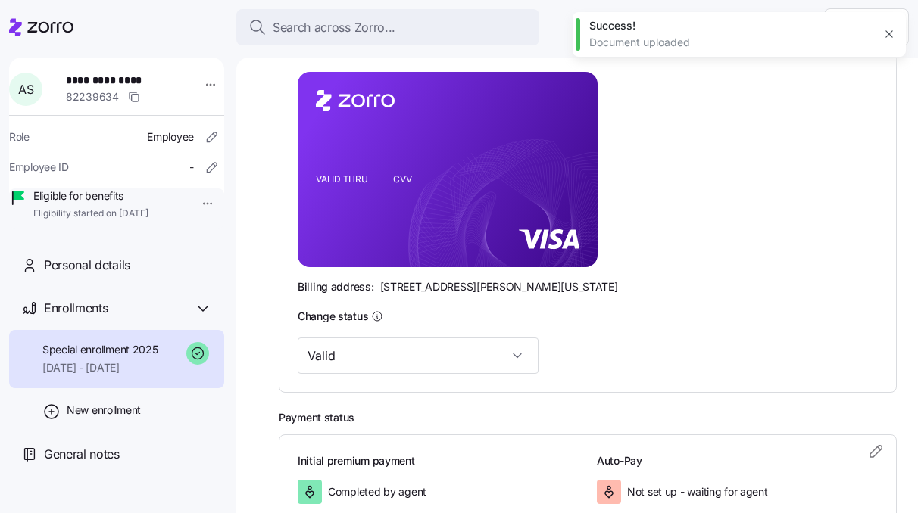
scroll to position [438, 0]
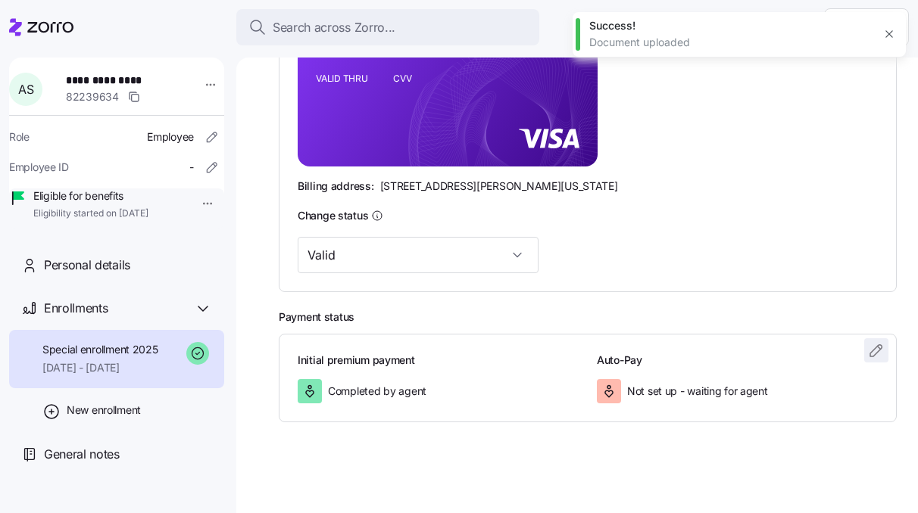
click at [867, 351] on icon "button" at bounding box center [876, 350] width 18 height 18
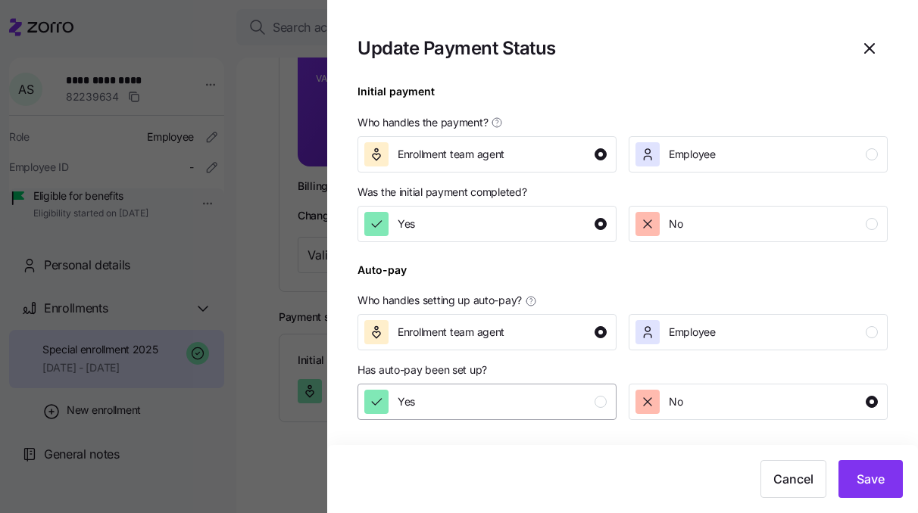
click at [551, 414] on div "Yes" at bounding box center [485, 402] width 242 height 24
click at [881, 494] on button "Save" at bounding box center [870, 479] width 64 height 38
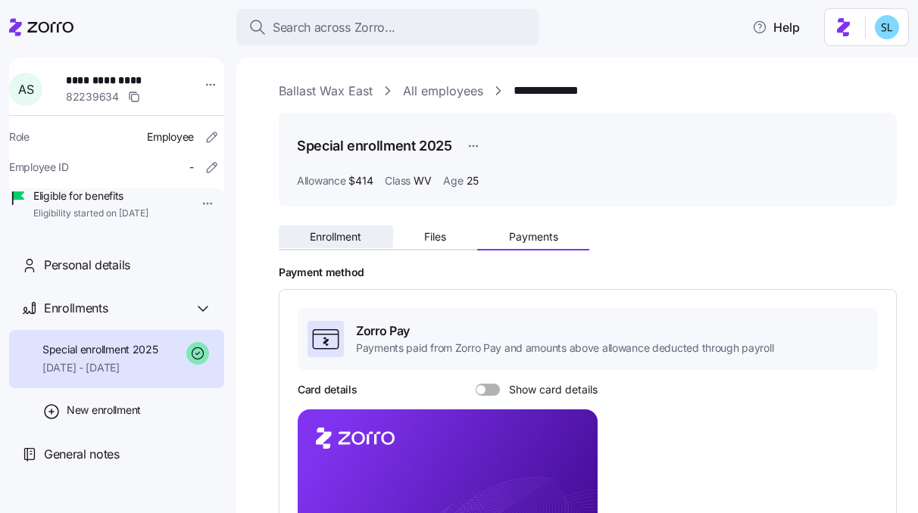
click at [336, 227] on button "Enrollment" at bounding box center [336, 237] width 114 height 23
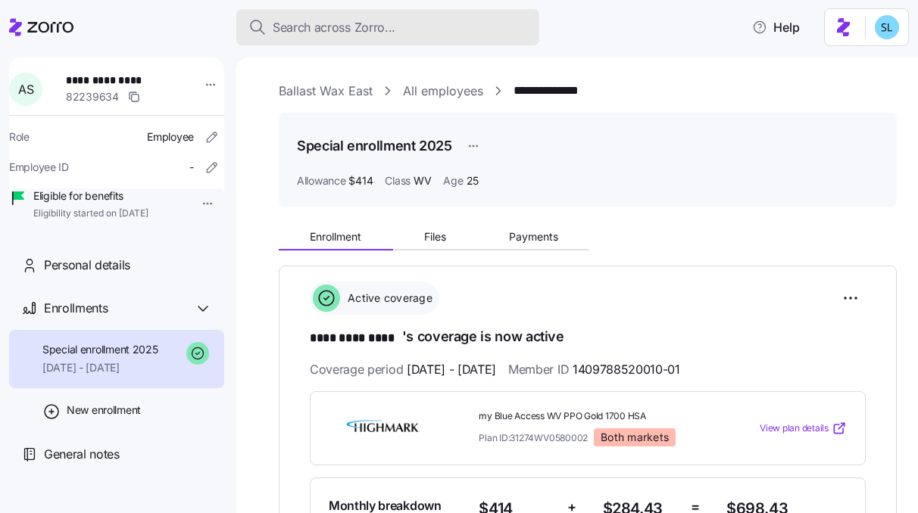
click at [401, 20] on div "Search across Zorro..." at bounding box center [387, 27] width 279 height 19
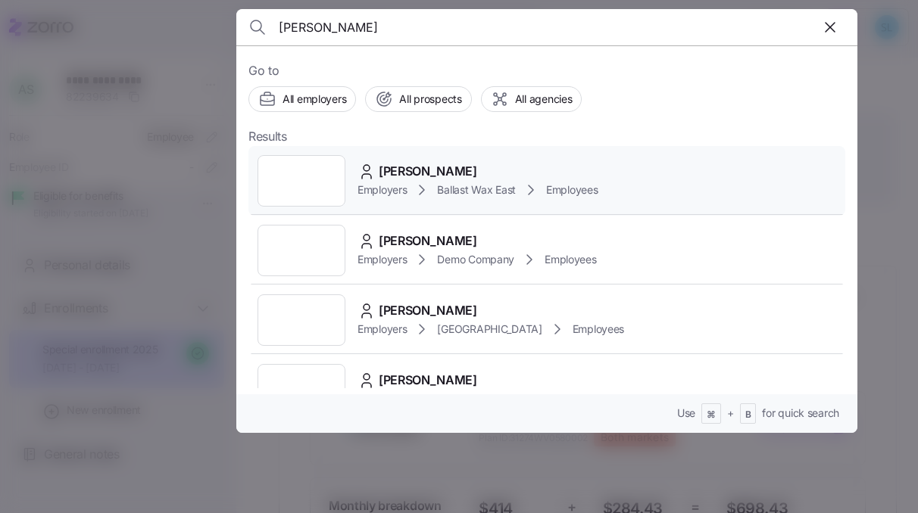
type input "MOLLY MINTON"
click at [429, 164] on span "Molly Minton" at bounding box center [428, 171] width 98 height 19
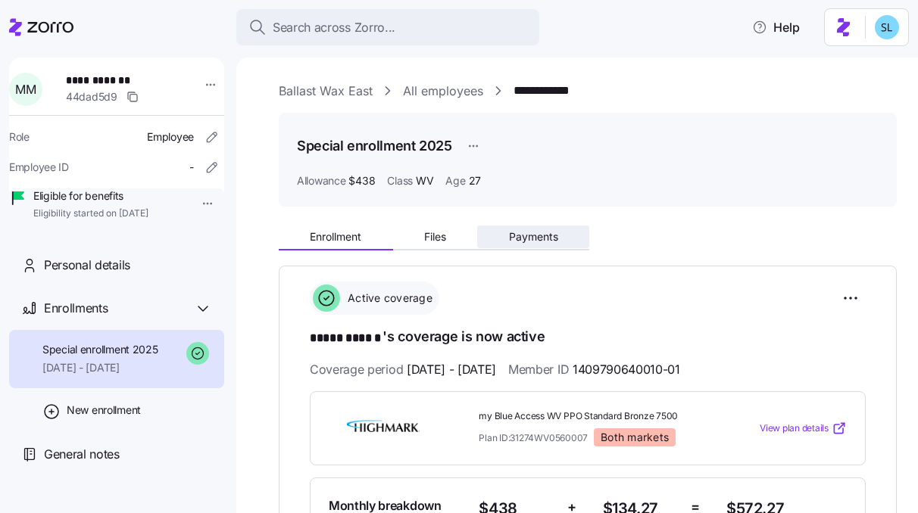
click at [532, 242] on span "Payments" at bounding box center [533, 237] width 49 height 11
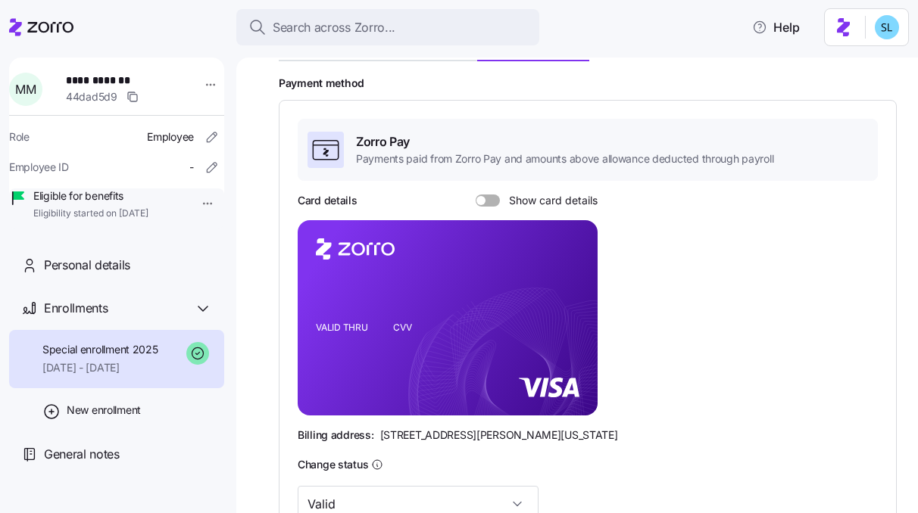
scroll to position [197, 0]
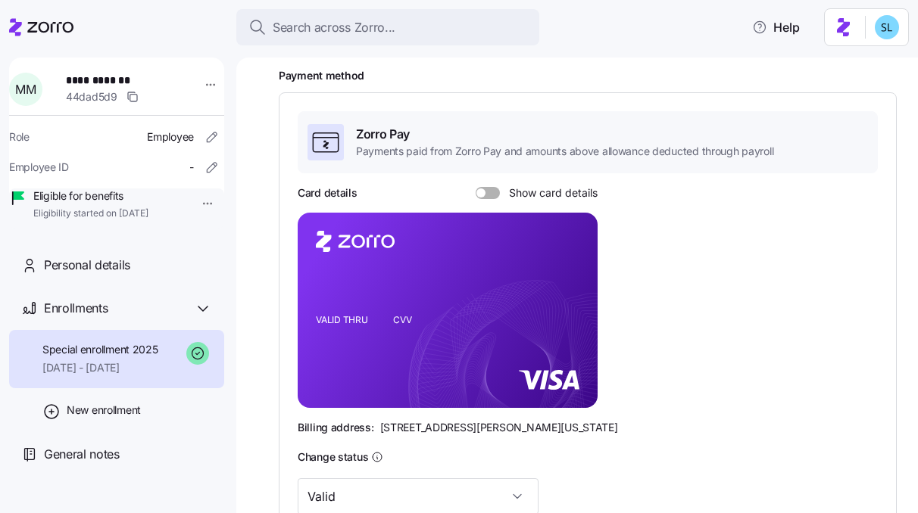
click at [495, 191] on span at bounding box center [492, 193] width 15 height 12
click at [476, 187] on input "Show card details" at bounding box center [476, 187] width 0 height 0
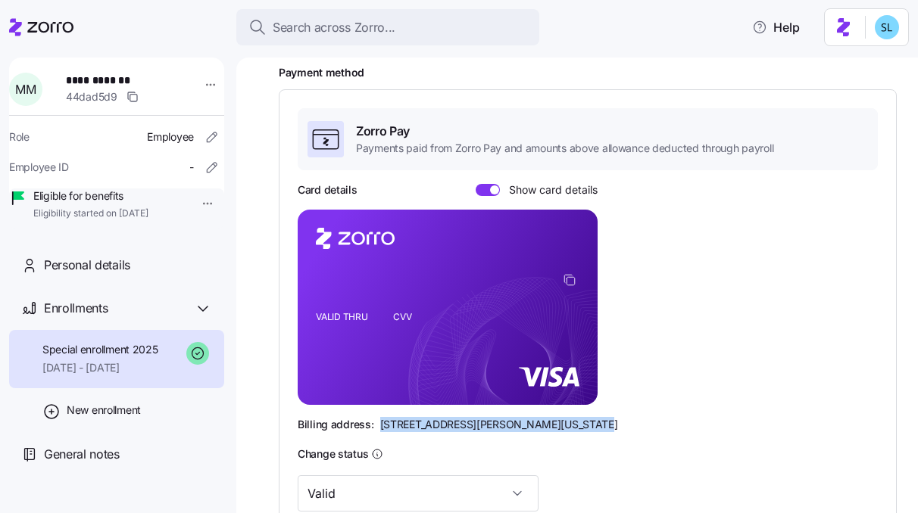
drag, startPoint x: 577, startPoint y: 423, endPoint x: 376, endPoint y: 429, distance: 200.7
click at [376, 429] on div "Billing address: 810 Sharon Drive, Westlake, Ohio 44145" at bounding box center [588, 424] width 580 height 15
copy span "[STREET_ADDRESS][PERSON_NAME][US_STATE]"
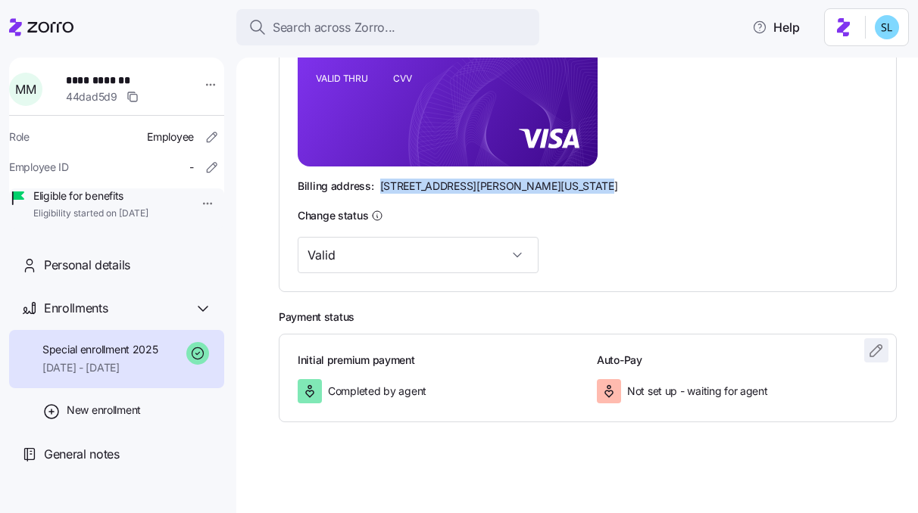
click at [867, 348] on icon "button" at bounding box center [876, 350] width 18 height 18
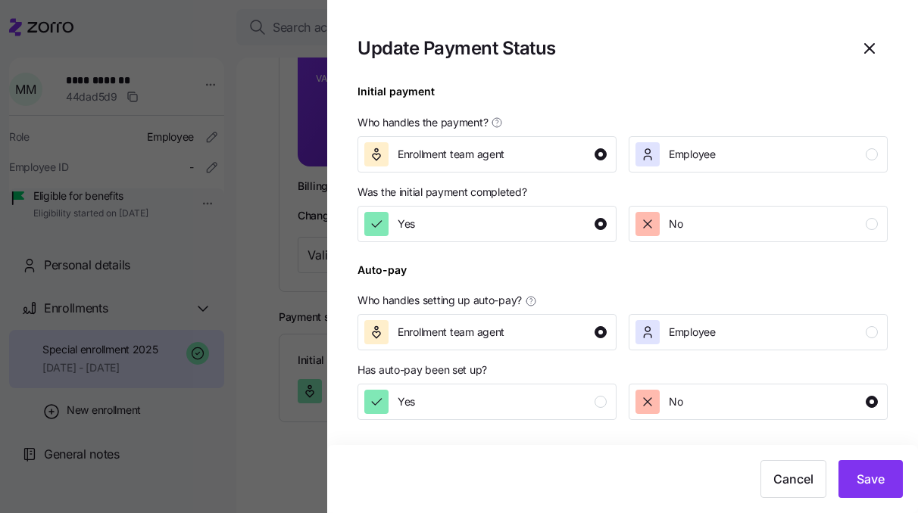
click at [525, 426] on section "Update Payment Status Initial payment Who handles the payment? Enrollment team …" at bounding box center [622, 256] width 591 height 513
click at [523, 413] on div "Yes" at bounding box center [485, 402] width 242 height 24
click at [862, 472] on span "Save" at bounding box center [870, 479] width 28 height 18
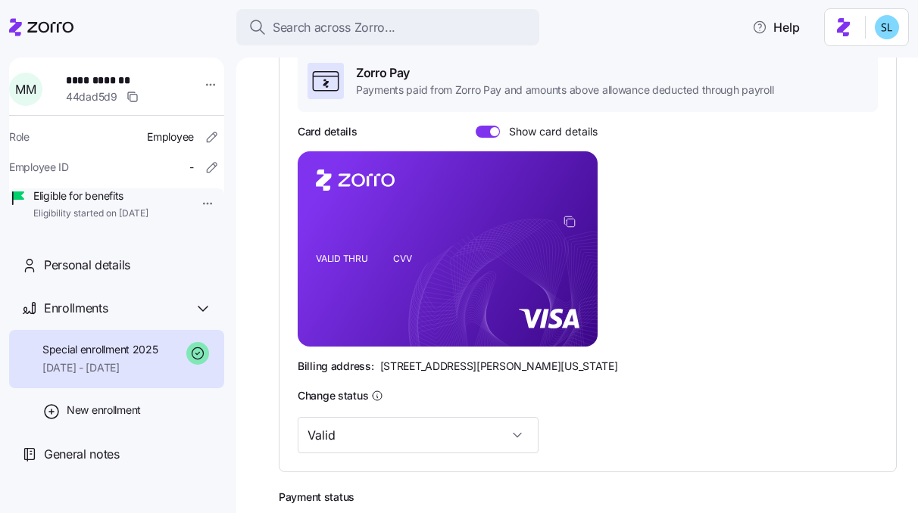
scroll to position [149, 0]
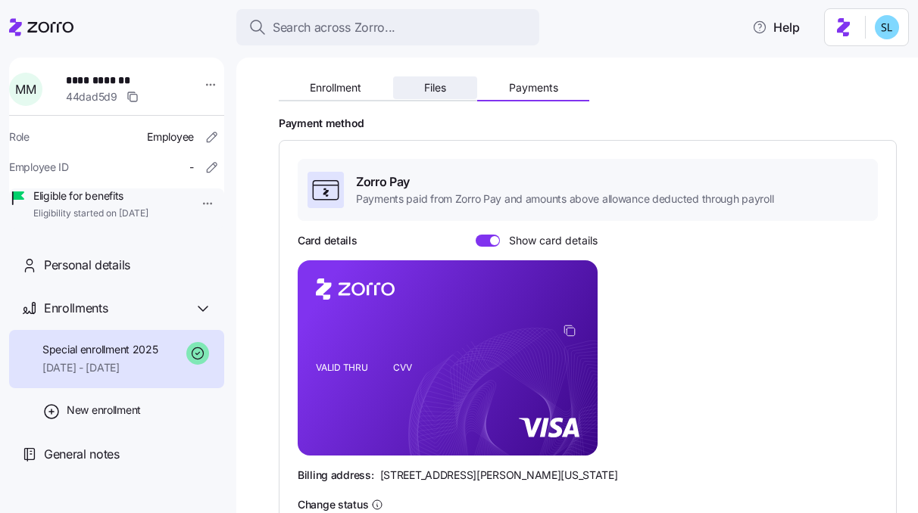
click at [434, 93] on span "Files" at bounding box center [435, 88] width 22 height 11
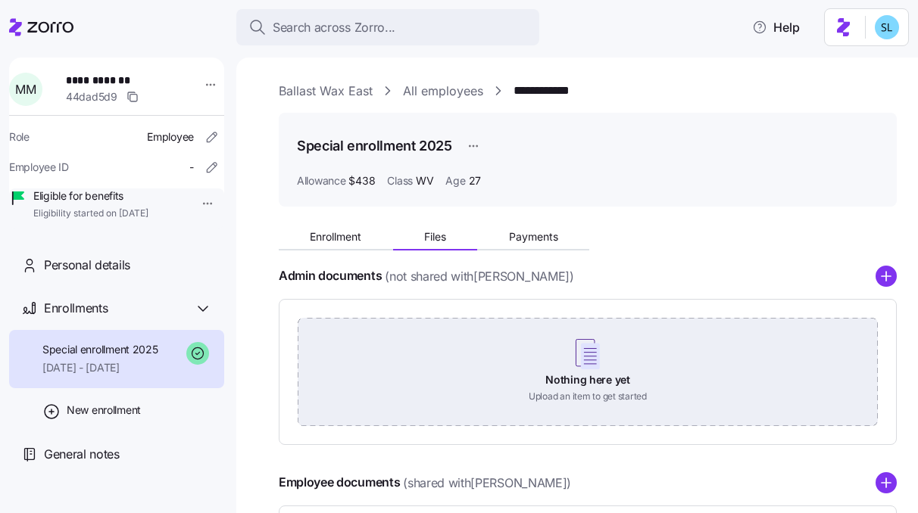
scroll to position [232, 0]
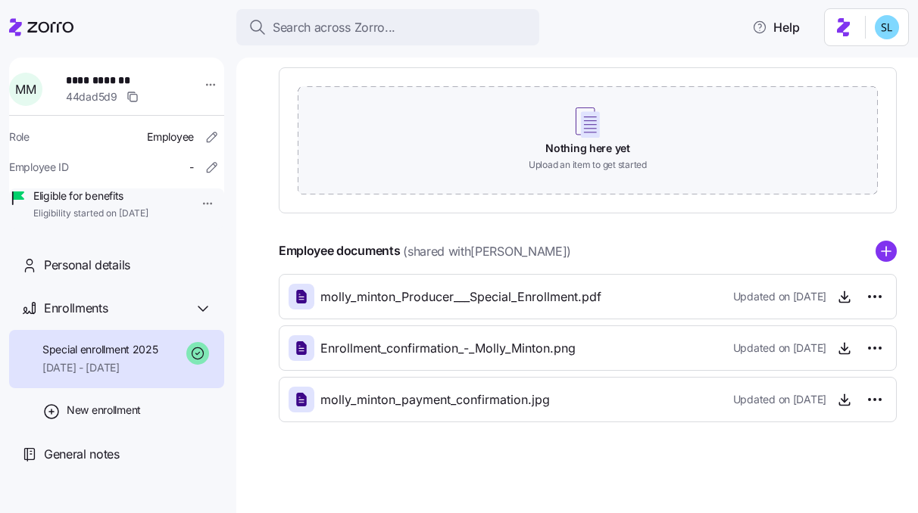
click at [863, 249] on div "Employee documents (shared with Molly Minton )" at bounding box center [588, 251] width 618 height 21
click at [876, 248] on circle "add icon" at bounding box center [886, 252] width 20 height 20
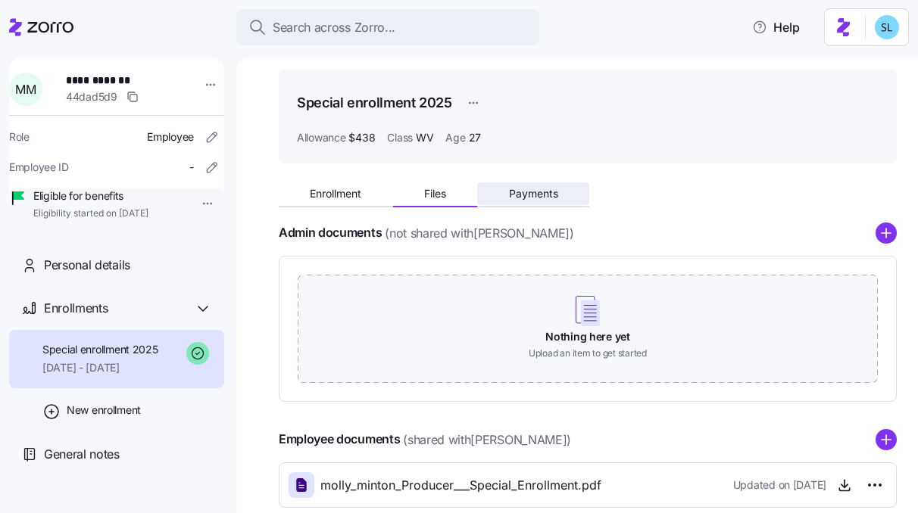
scroll to position [0, 0]
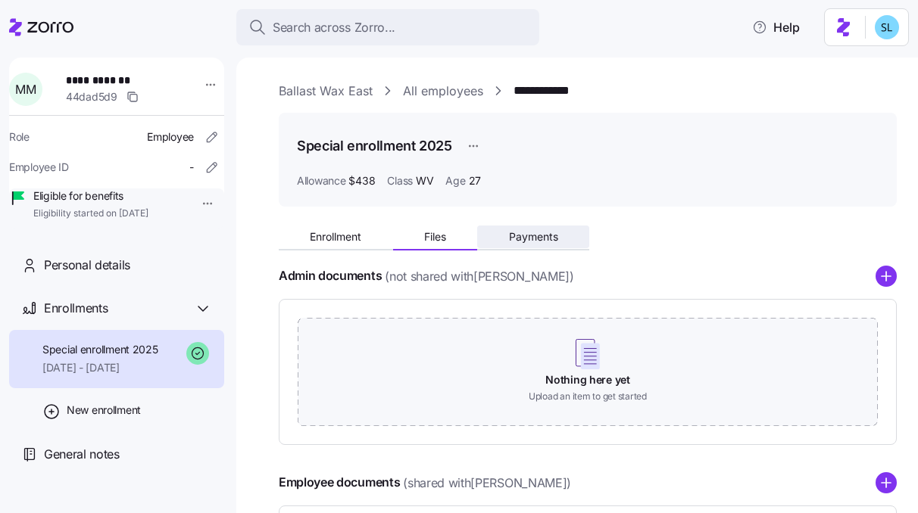
click at [527, 248] on button "Payments" at bounding box center [533, 237] width 112 height 23
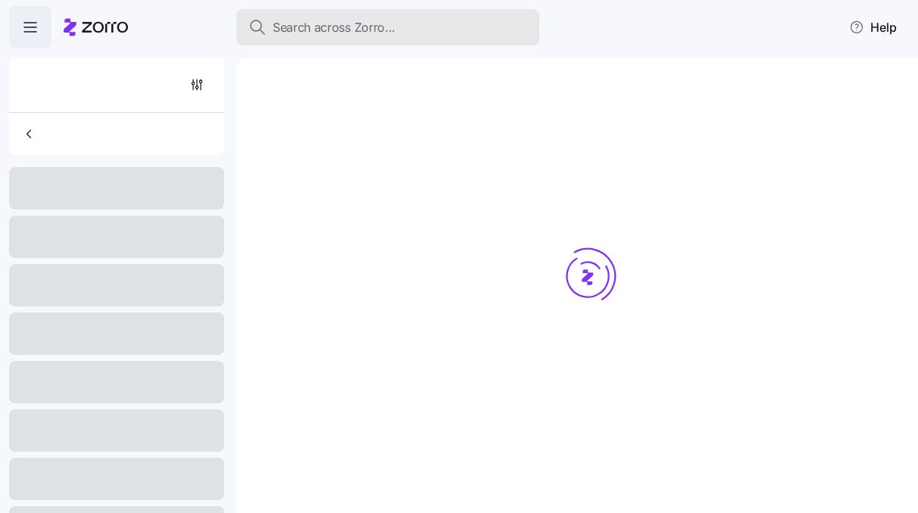
click at [345, 27] on span "Search across Zorro..." at bounding box center [334, 27] width 123 height 19
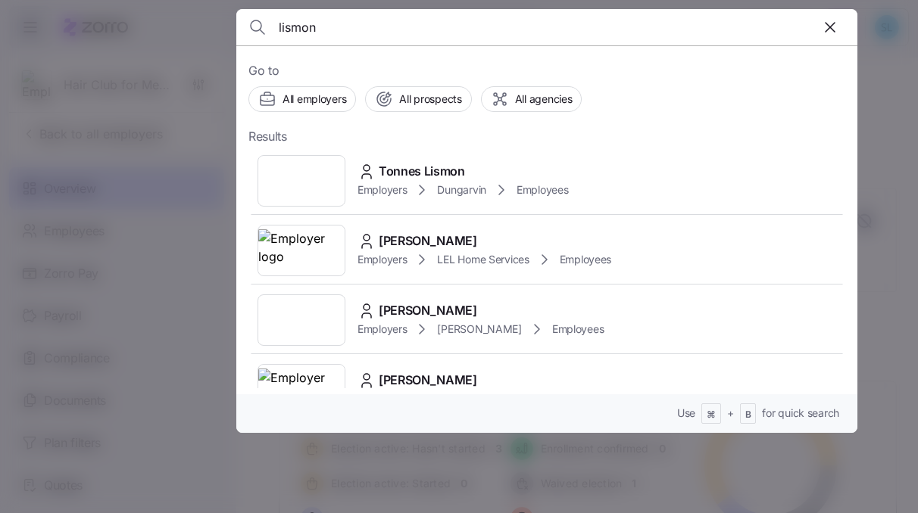
type input "lismon"
click at [455, 169] on span "Tonnes Lismon" at bounding box center [422, 171] width 86 height 19
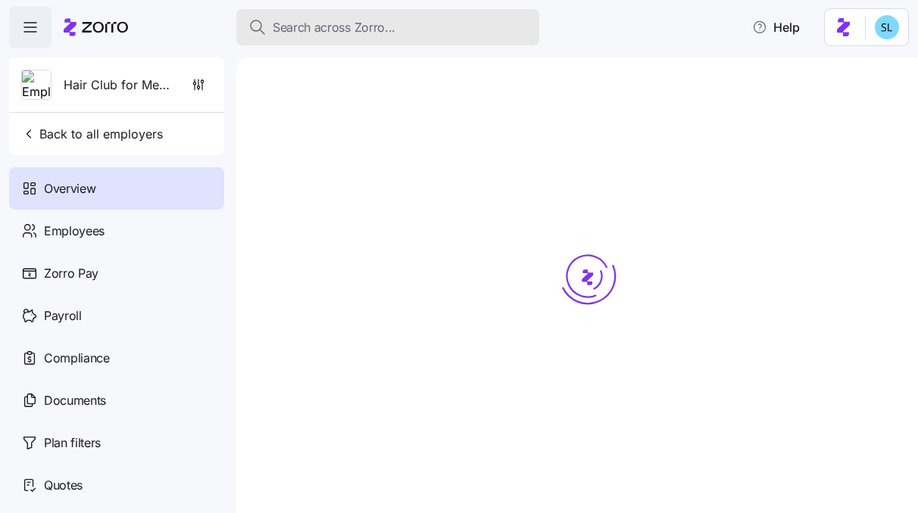
click at [434, 34] on div "Search across Zorro..." at bounding box center [387, 27] width 279 height 19
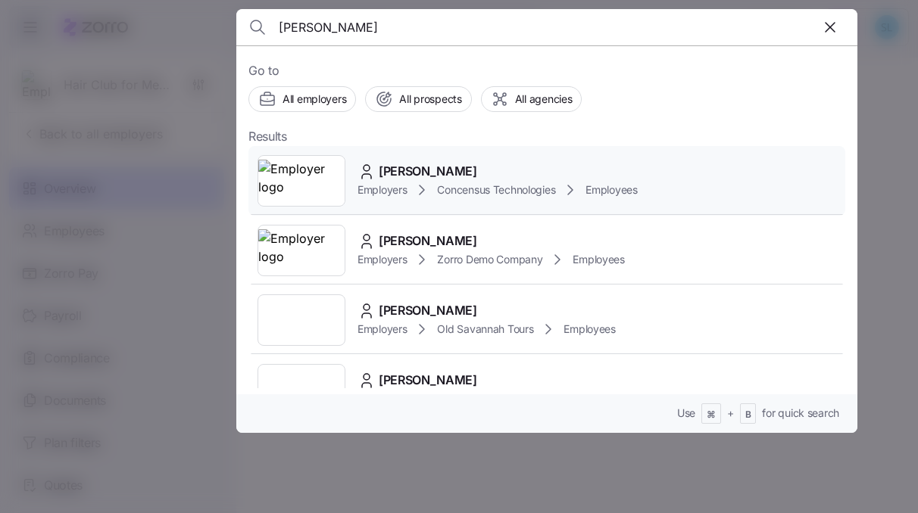
type input "[PERSON_NAME]"
click at [465, 169] on div "[PERSON_NAME]" at bounding box center [497, 171] width 280 height 19
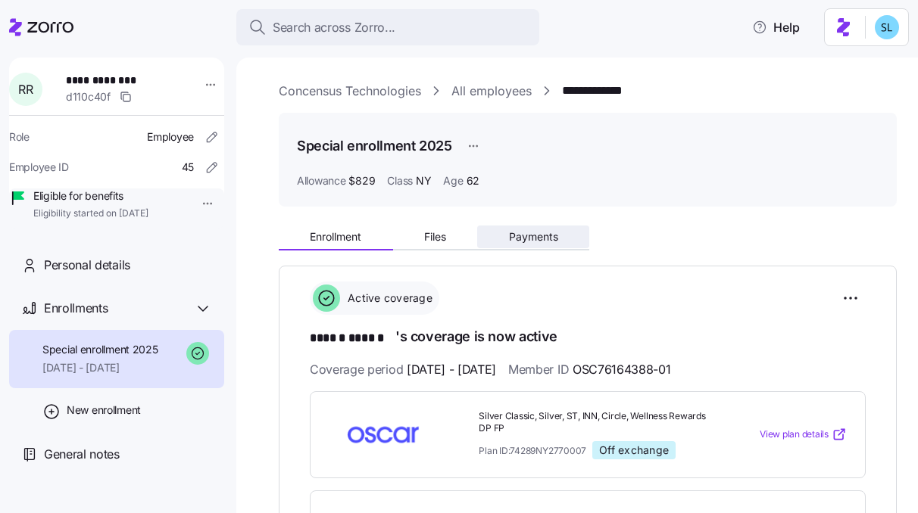
click at [557, 236] on span "Payments" at bounding box center [533, 237] width 49 height 11
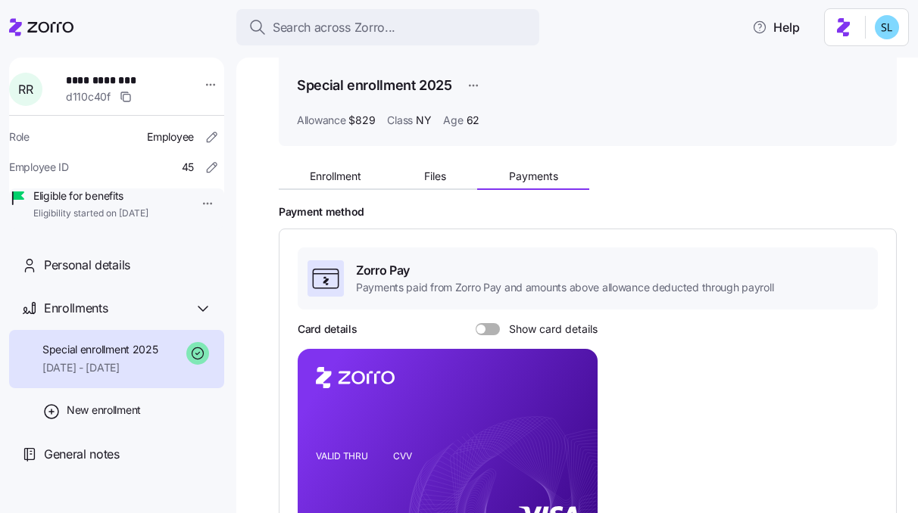
scroll to position [27, 0]
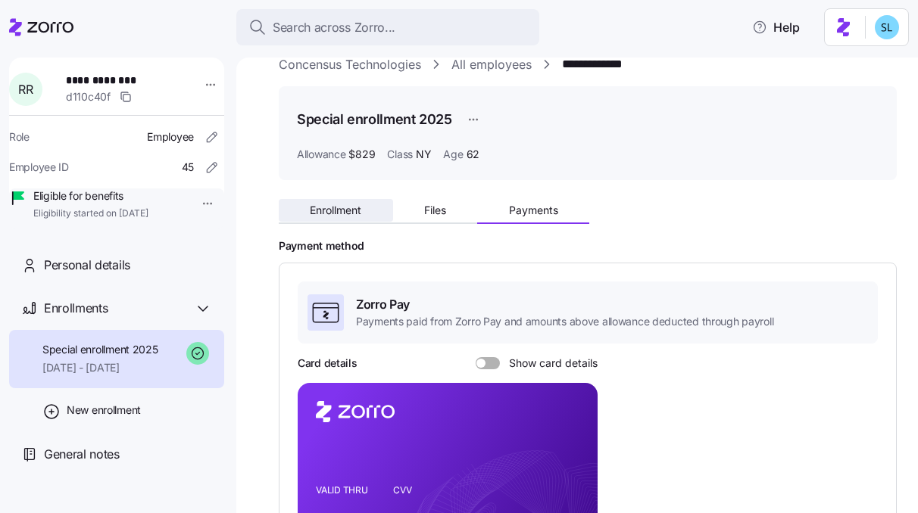
click at [358, 220] on button "Enrollment" at bounding box center [336, 210] width 114 height 23
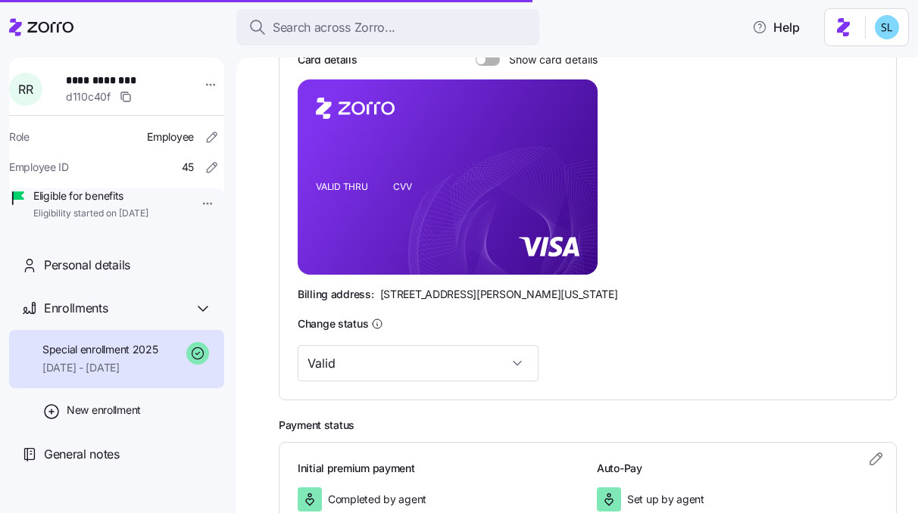
scroll to position [438, 0]
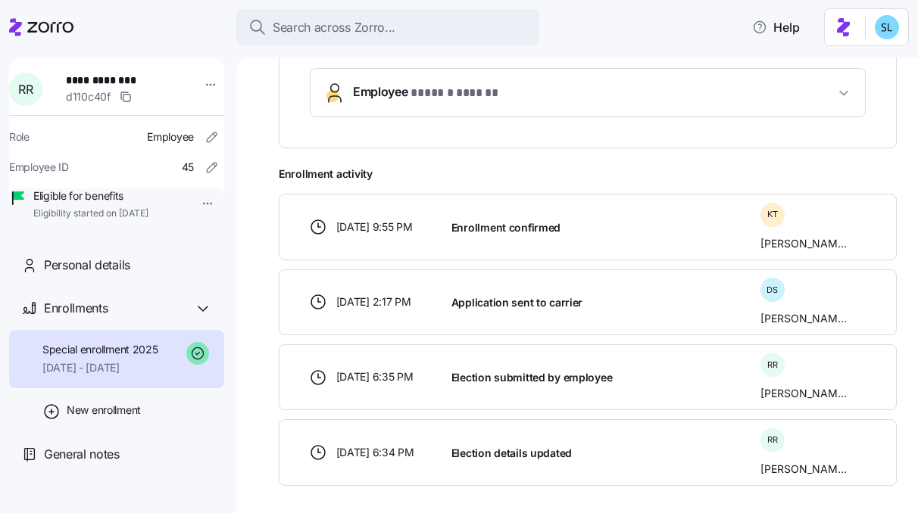
scroll to position [393, 0]
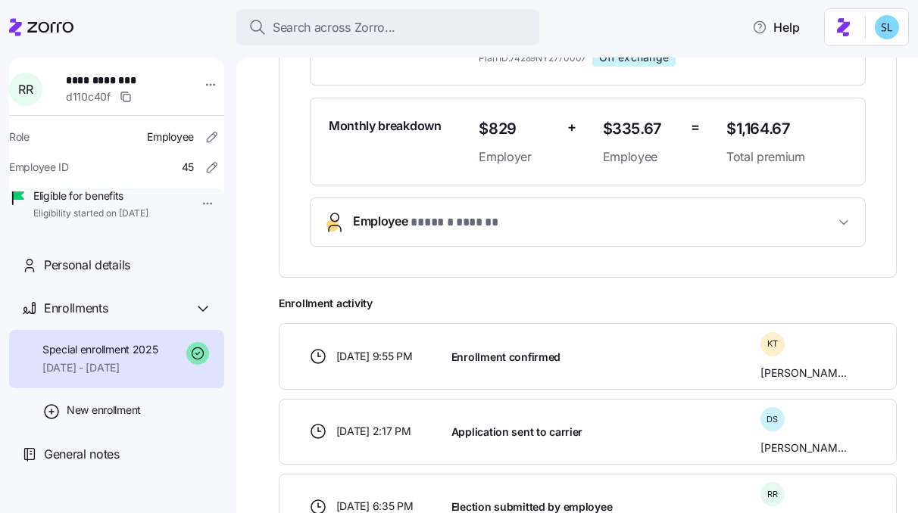
click at [454, 217] on span "* ****** ****** *" at bounding box center [456, 223] width 92 height 19
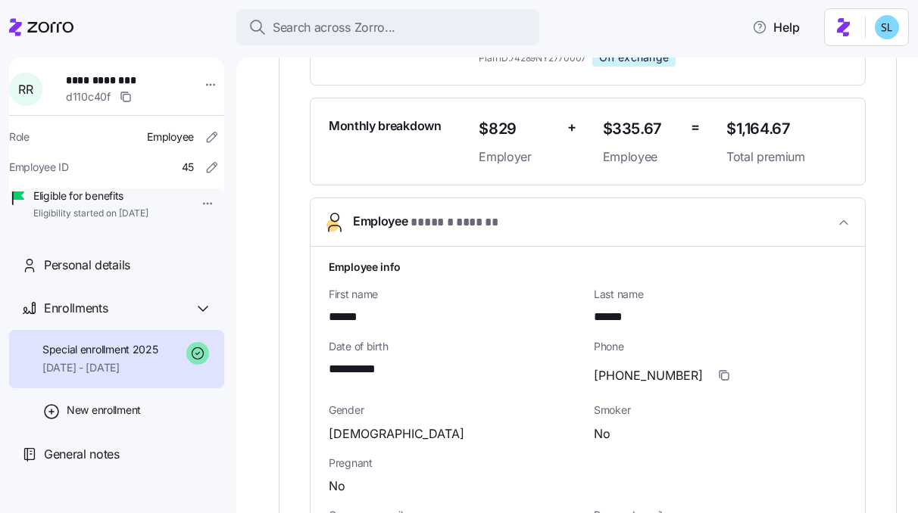
scroll to position [669, 0]
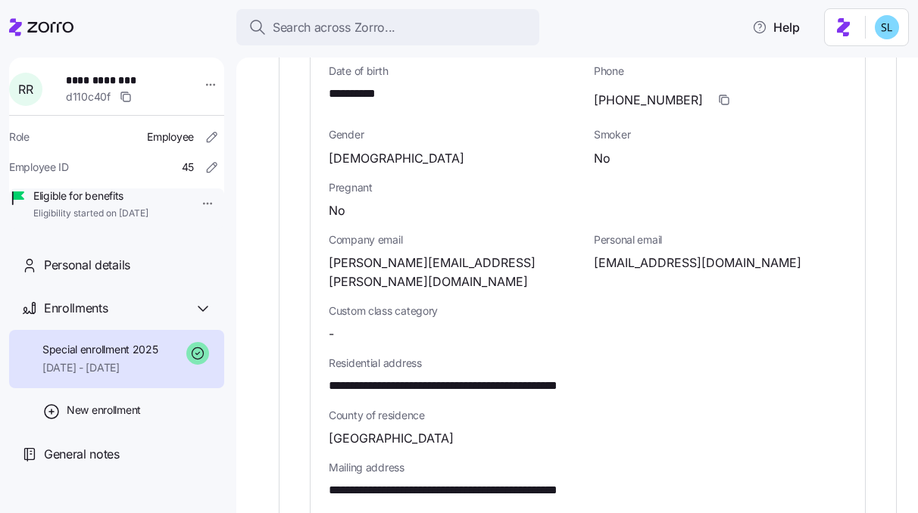
click at [597, 259] on span "[EMAIL_ADDRESS][DOMAIN_NAME]" at bounding box center [697, 263] width 207 height 19
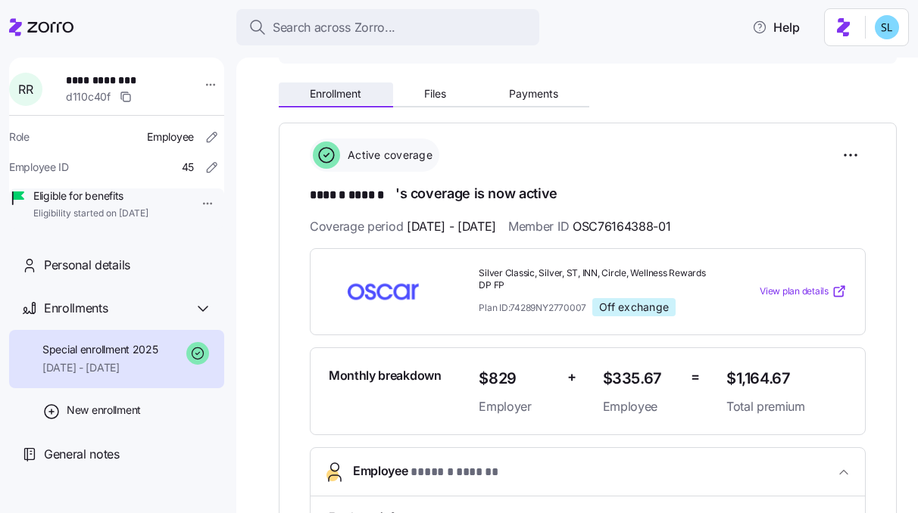
scroll to position [0, 0]
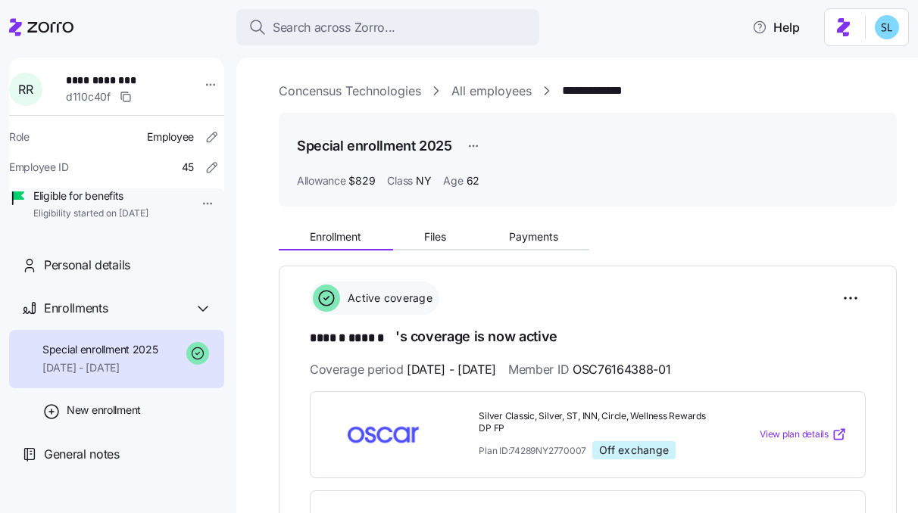
click at [324, 97] on link "Concensus Technologies" at bounding box center [350, 91] width 142 height 19
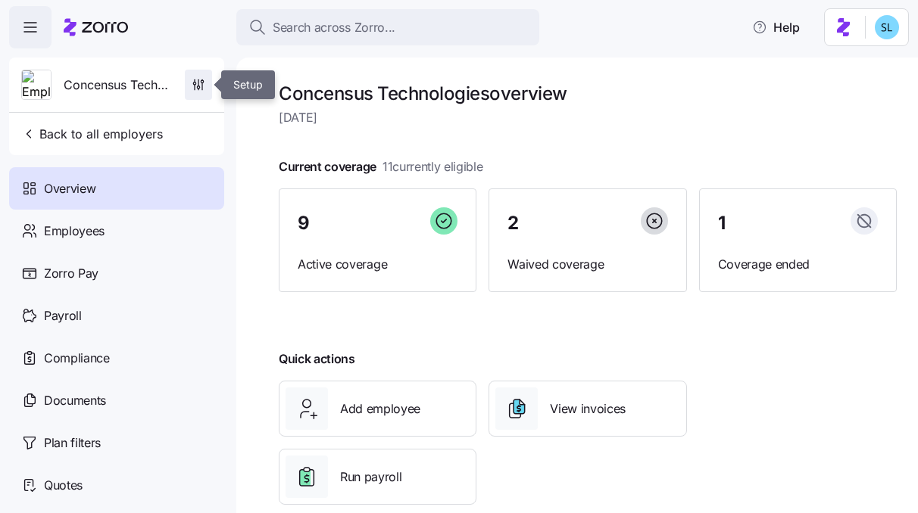
click at [201, 89] on icon "button" at bounding box center [198, 84] width 15 height 15
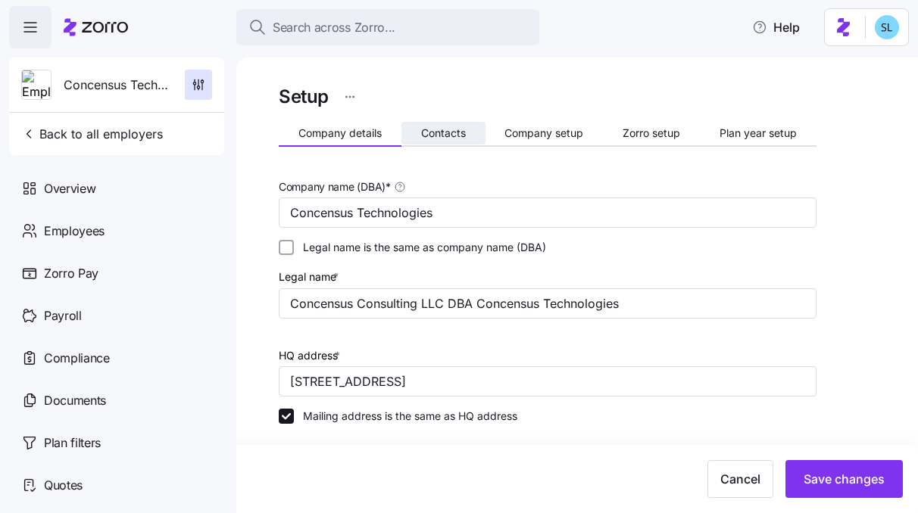
click at [429, 139] on span "Contacts" at bounding box center [443, 133] width 45 height 11
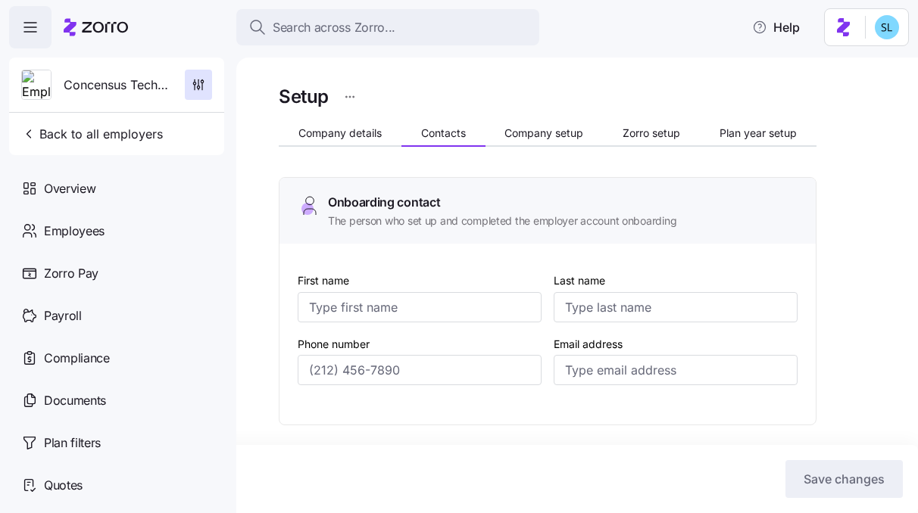
type input "[PERSON_NAME]"
type input "[PERSON_NAME][EMAIL_ADDRESS][PERSON_NAME][DOMAIN_NAME]"
type input "[PERSON_NAME]"
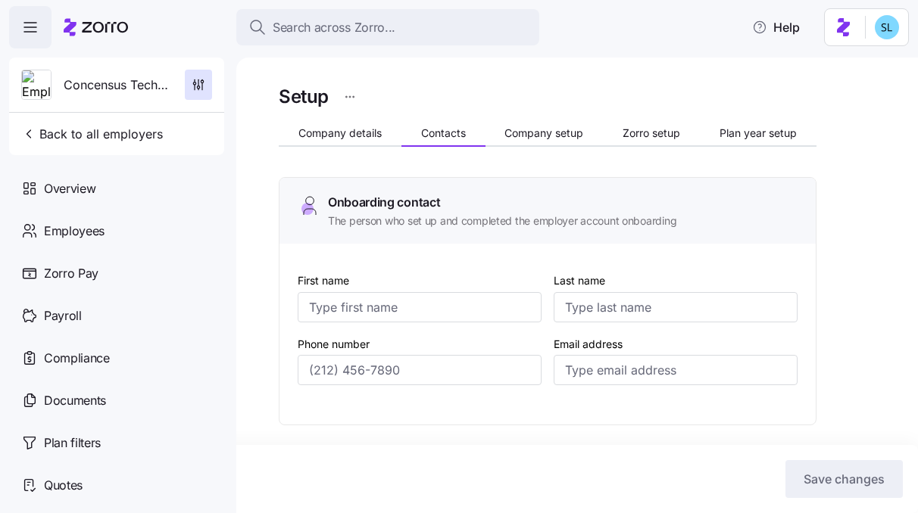
type input "[PERSON_NAME][EMAIL_ADDRESS][PERSON_NAME][DOMAIN_NAME]"
type input "[PERSON_NAME]"
type input "[PERSON_NAME][EMAIL_ADDRESS][PERSON_NAME][DOMAIN_NAME]"
type input "[PERSON_NAME]"
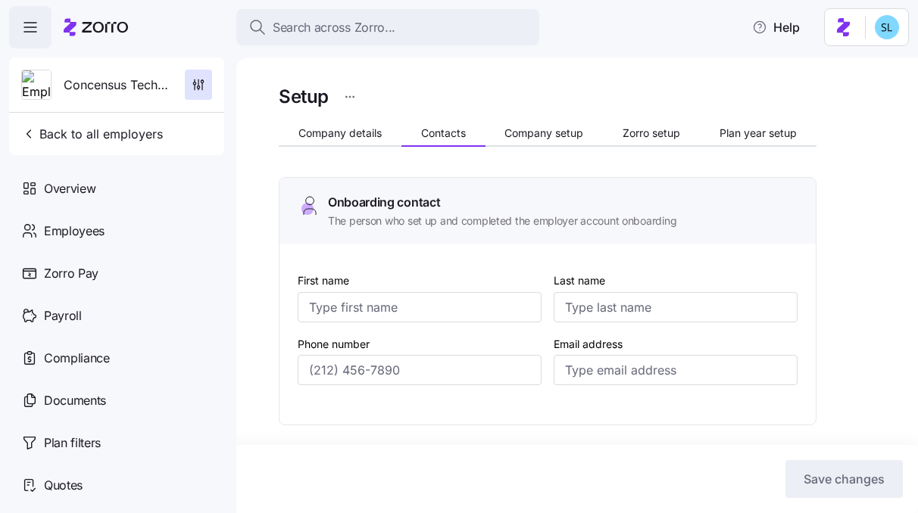
type input "[PERSON_NAME]"
type input "[EMAIL_ADDRESS][DOMAIN_NAME]"
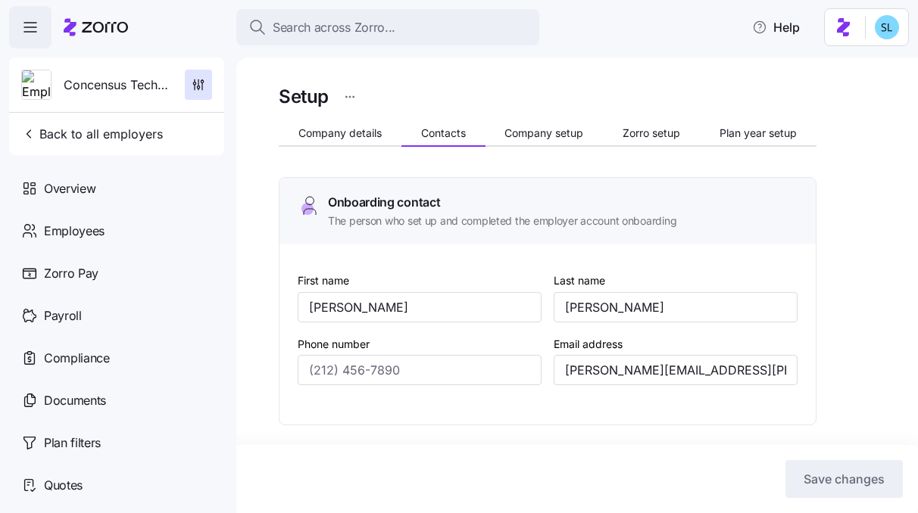
type input "[PHONE_NUMBER]"
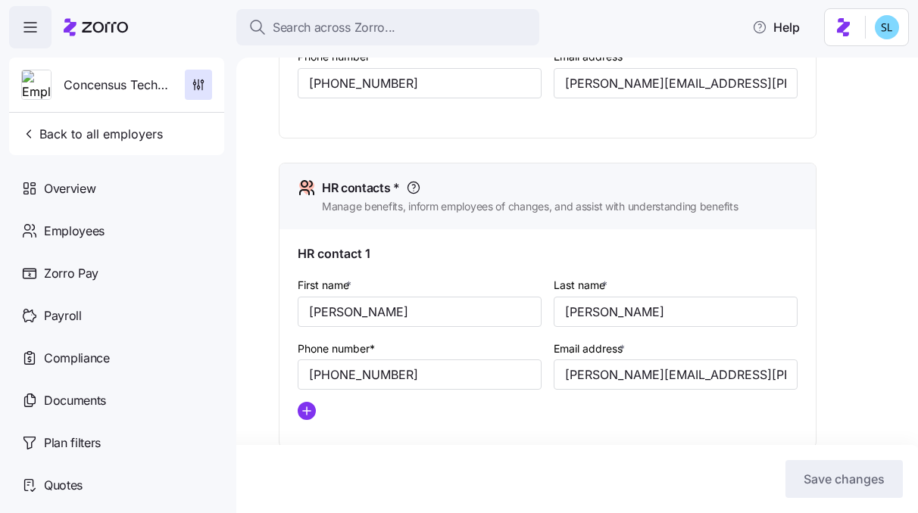
scroll to position [662, 0]
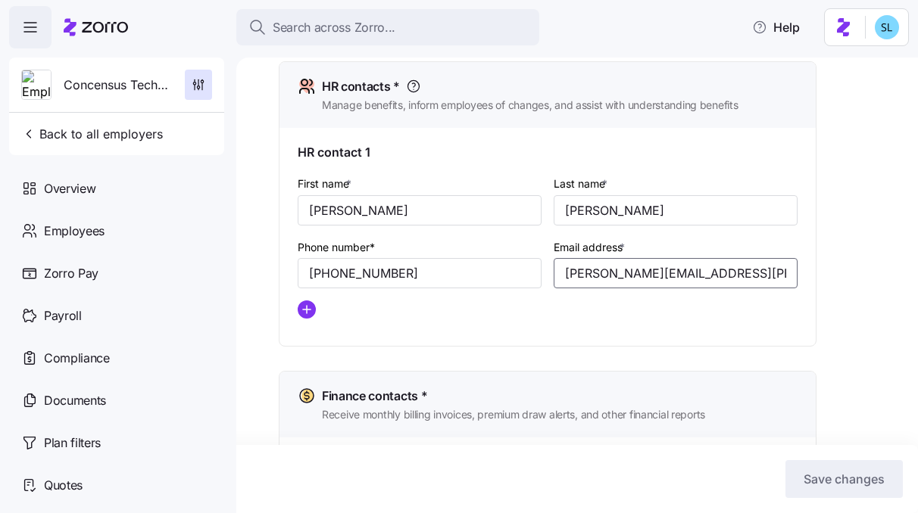
click at [616, 282] on input "[PERSON_NAME][EMAIL_ADDRESS][PERSON_NAME][DOMAIN_NAME]" at bounding box center [675, 273] width 244 height 30
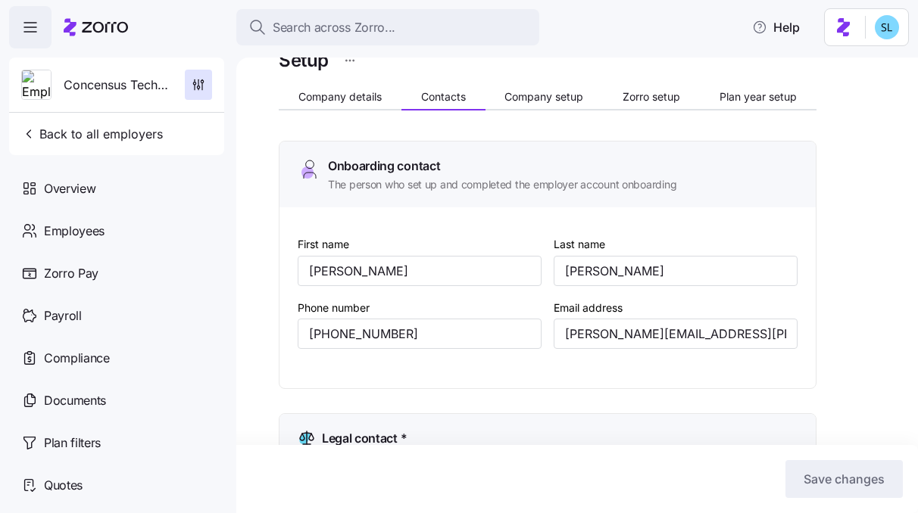
scroll to position [0, 0]
